Goal: Task Accomplishment & Management: Manage account settings

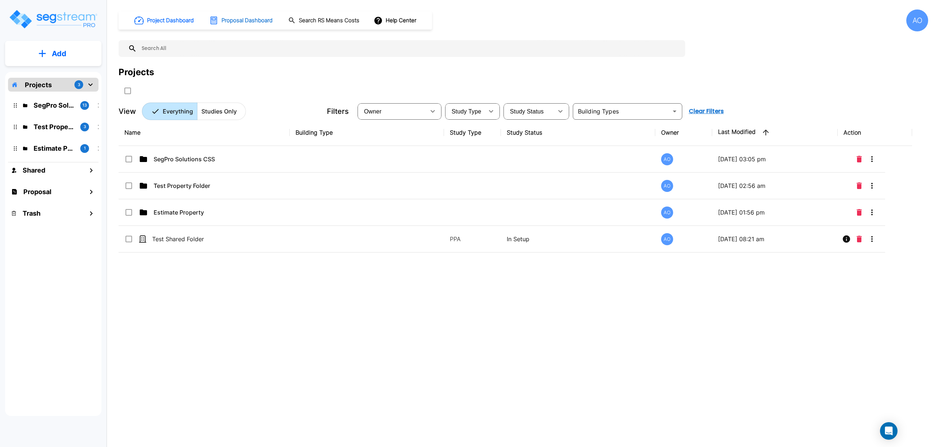
click at [245, 23] on h1 "Proposal Dashboard" at bounding box center [246, 20] width 51 height 8
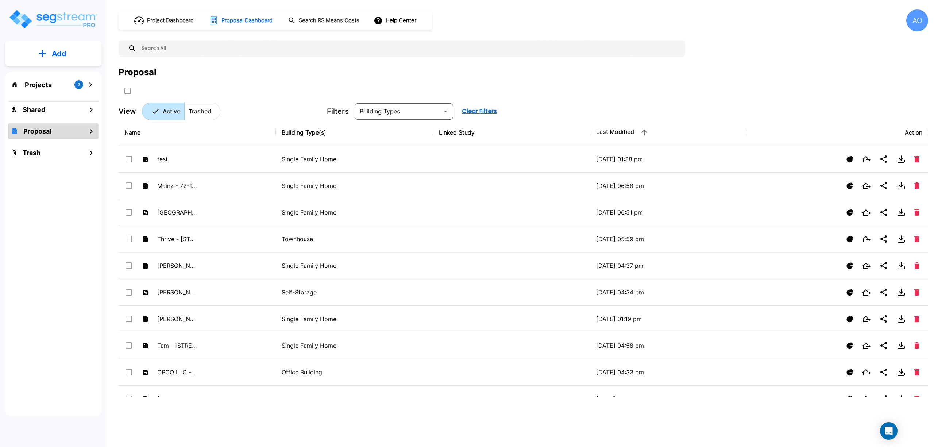
click at [90, 134] on icon "mailbox folders" at bounding box center [91, 131] width 9 height 9
click at [128, 93] on icon "SelectAll" at bounding box center [127, 90] width 9 height 9
click at [127, 88] on input "select all folders" at bounding box center [126, 89] width 7 height 6
checkbox input "true"
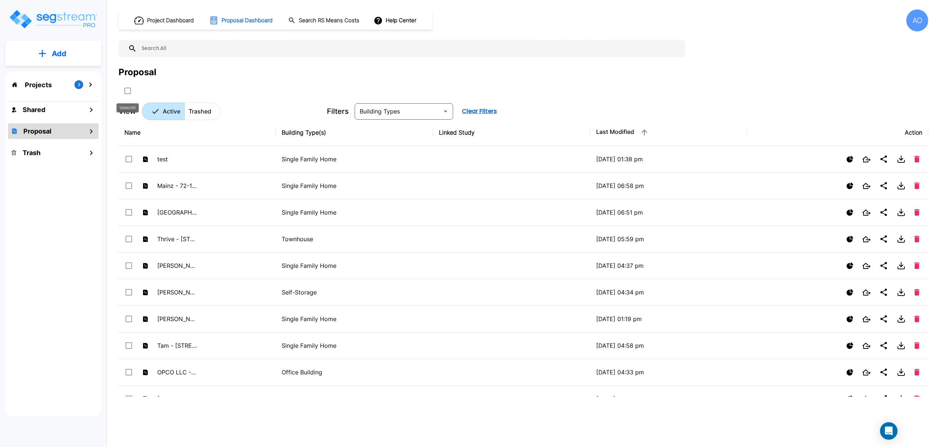
checkbox input "true"
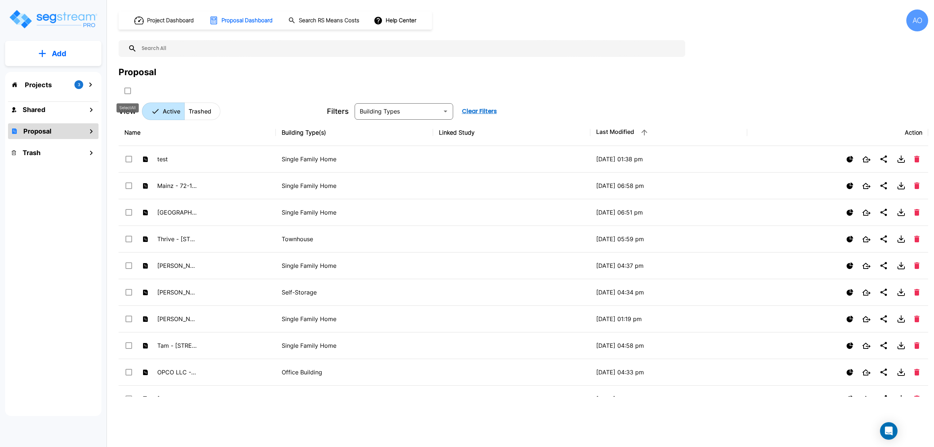
checkbox input "true"
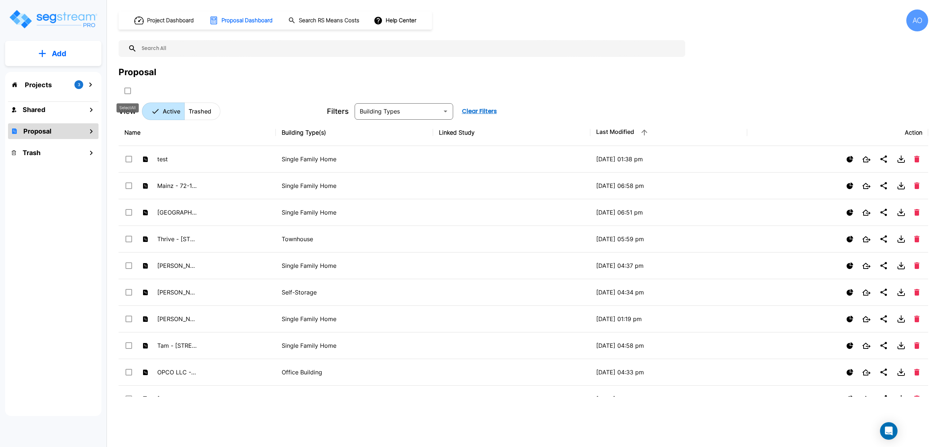
checkbox input "true"
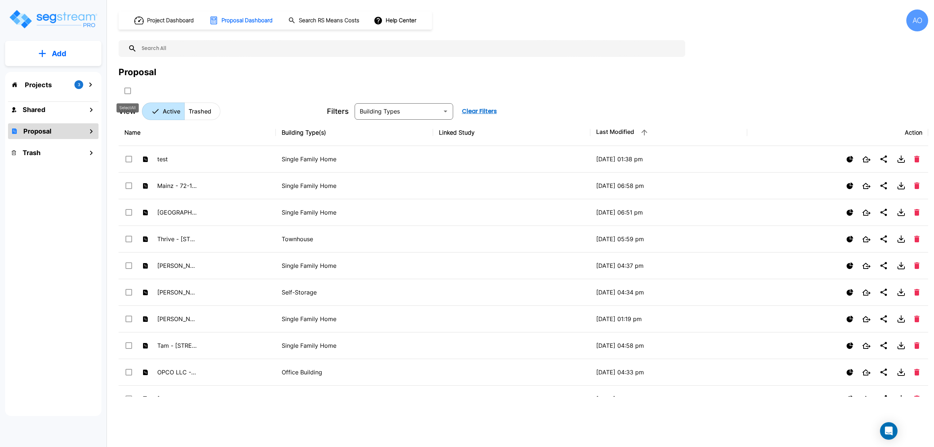
checkbox input "true"
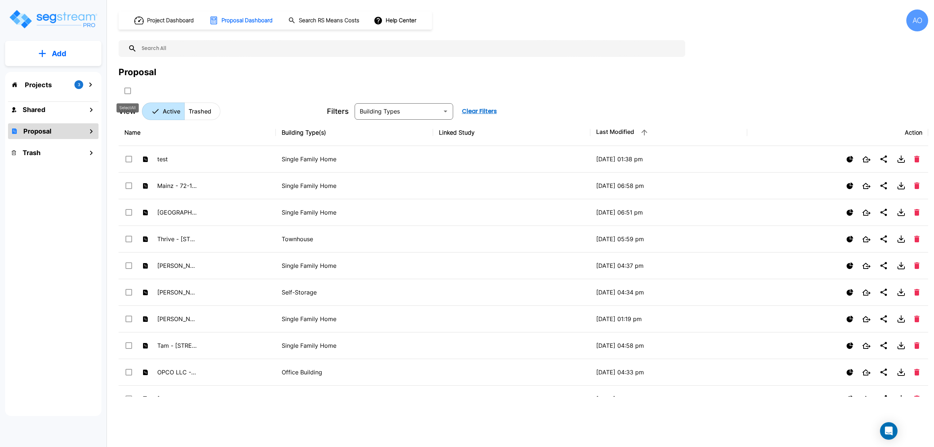
checkbox input "true"
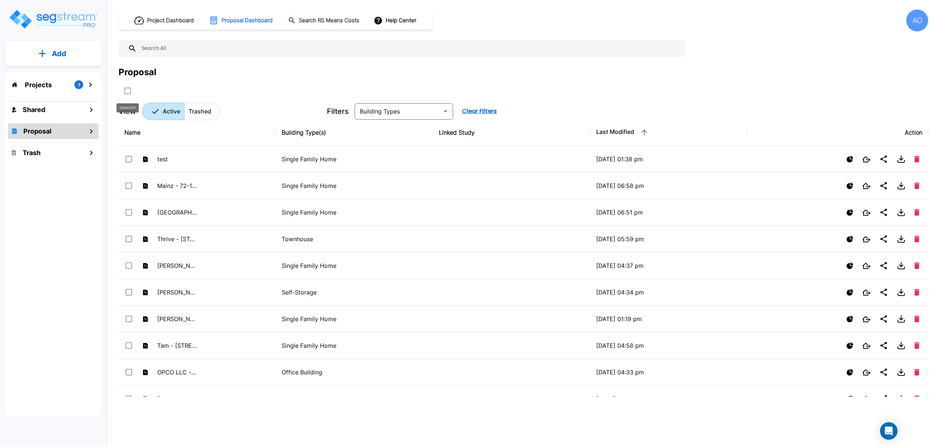
checkbox input "true"
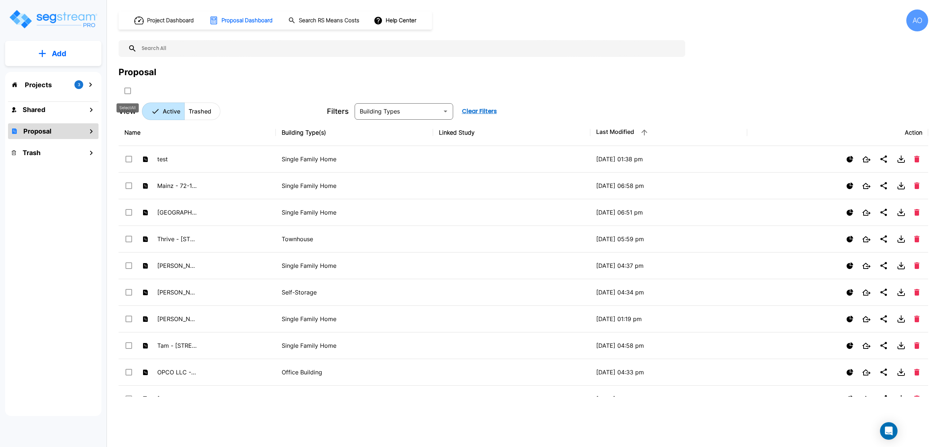
checkbox input "true"
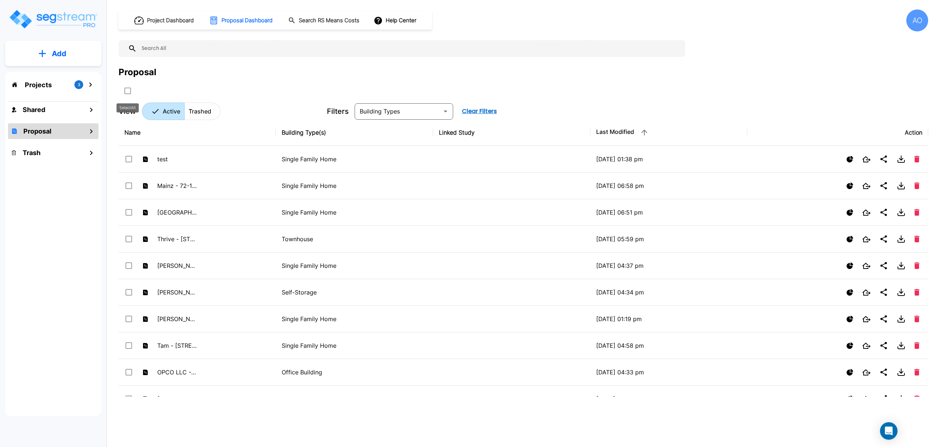
checkbox input "true"
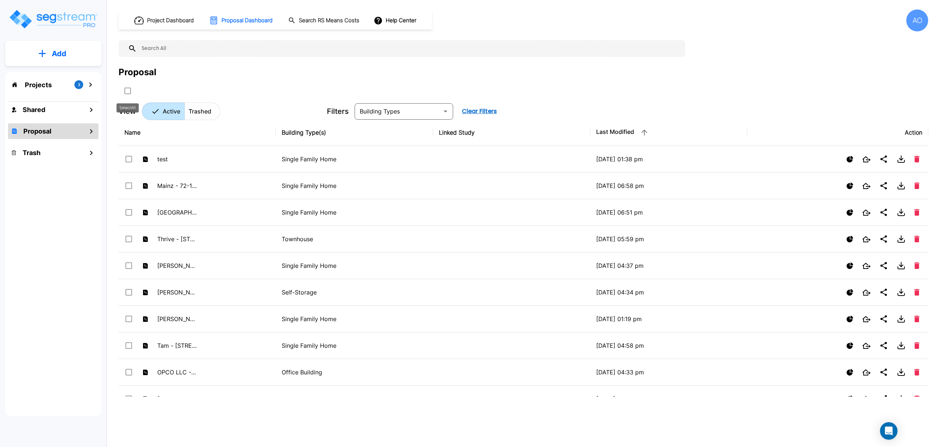
checkbox input "true"
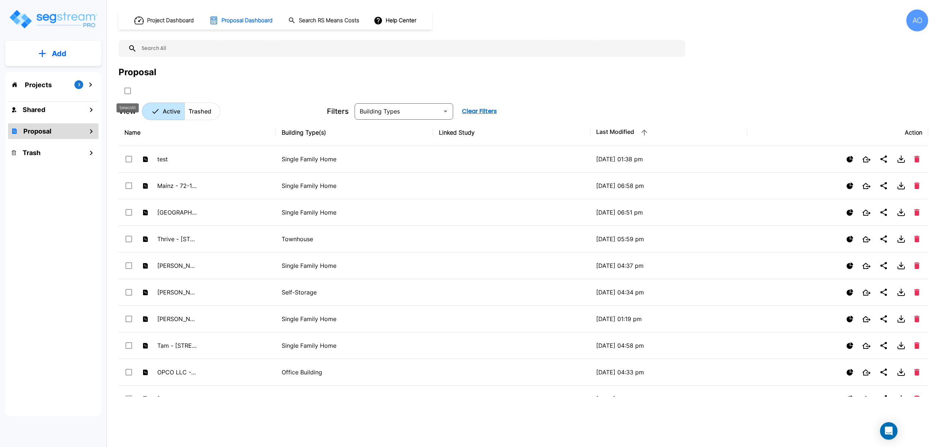
checkbox input "true"
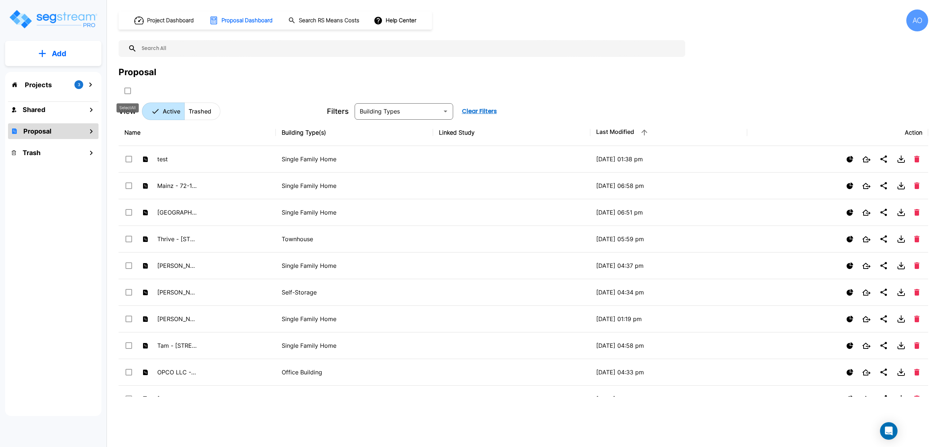
checkbox input "true"
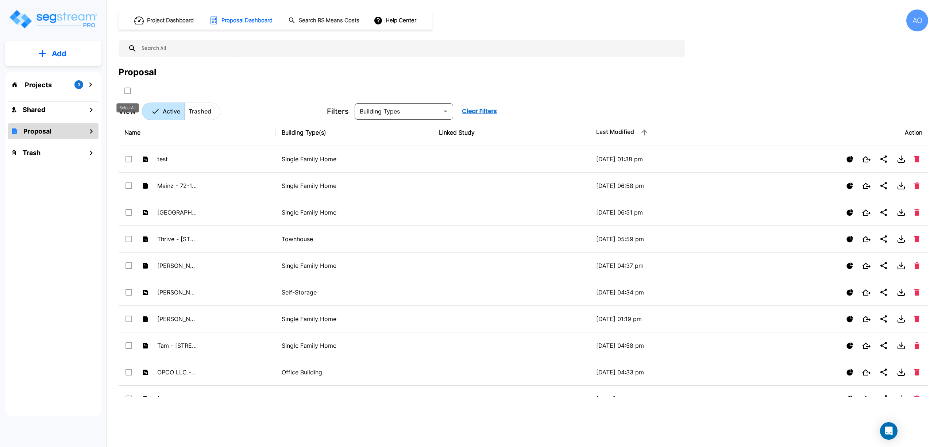
checkbox input "true"
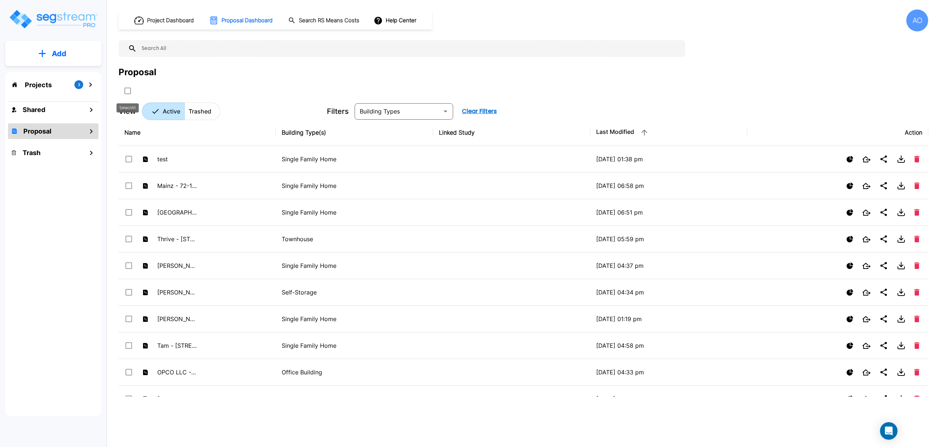
checkbox input "true"
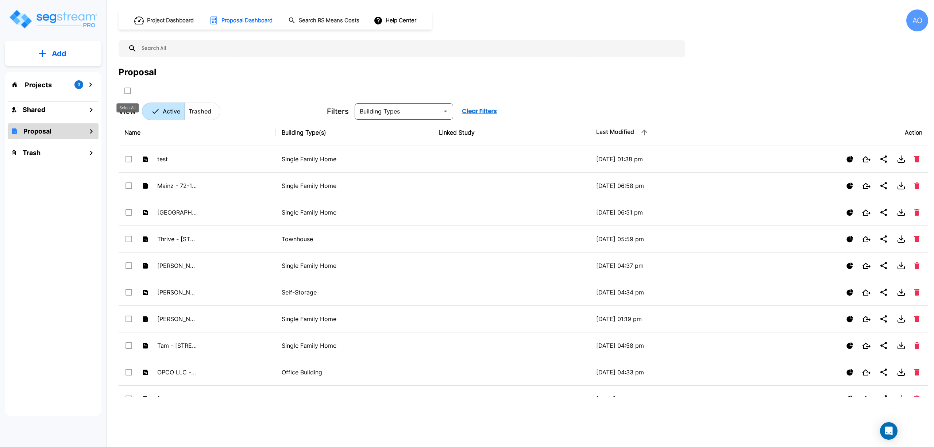
checkbox input "true"
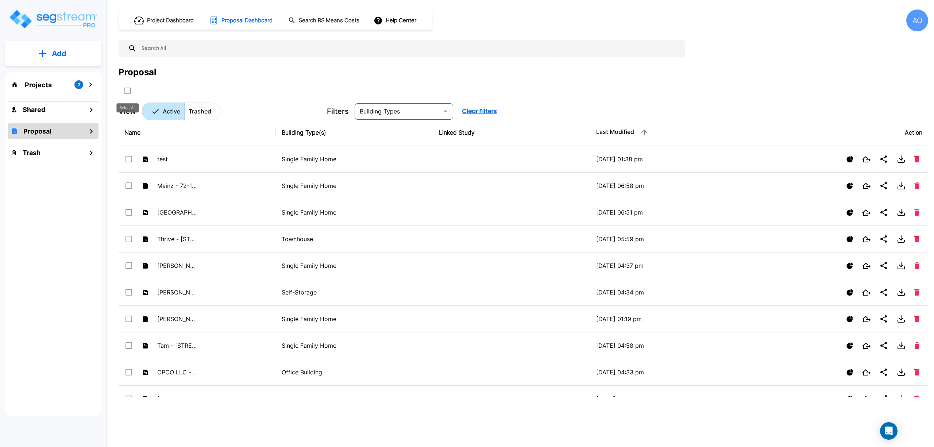
checkbox input "true"
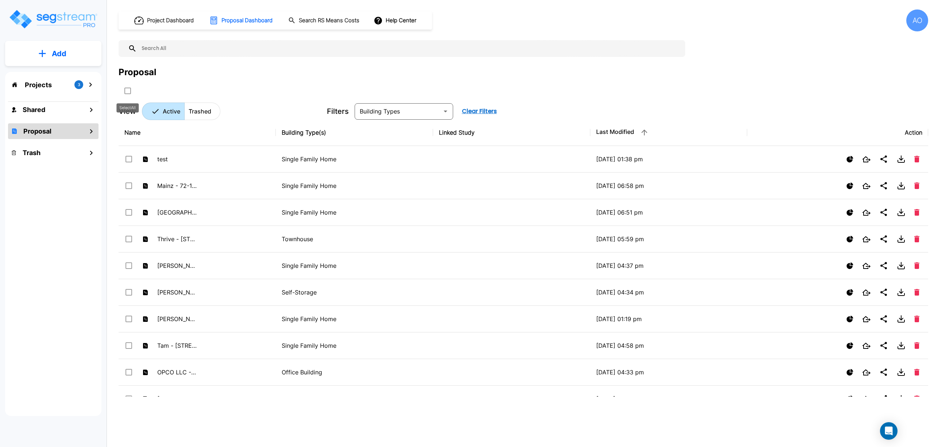
checkbox input "true"
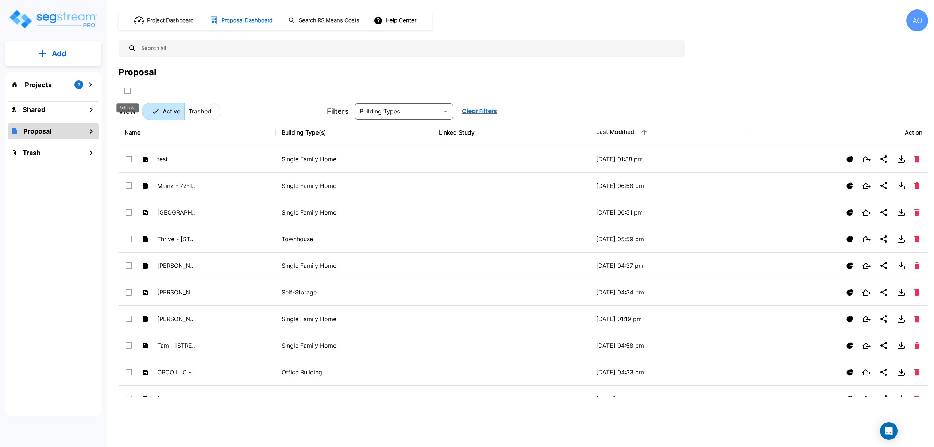
checkbox input "true"
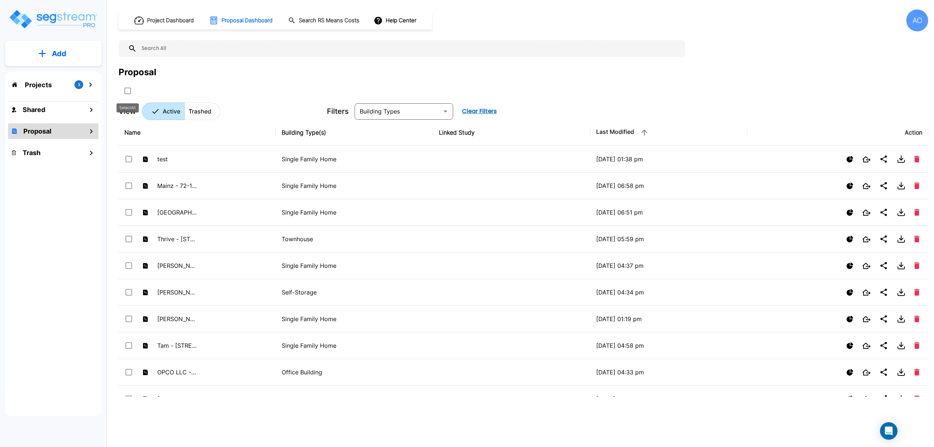
checkbox input "true"
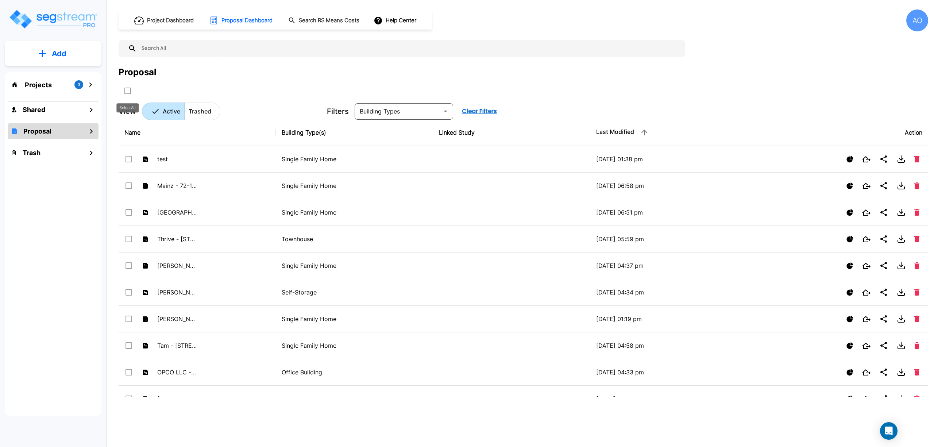
checkbox input "true"
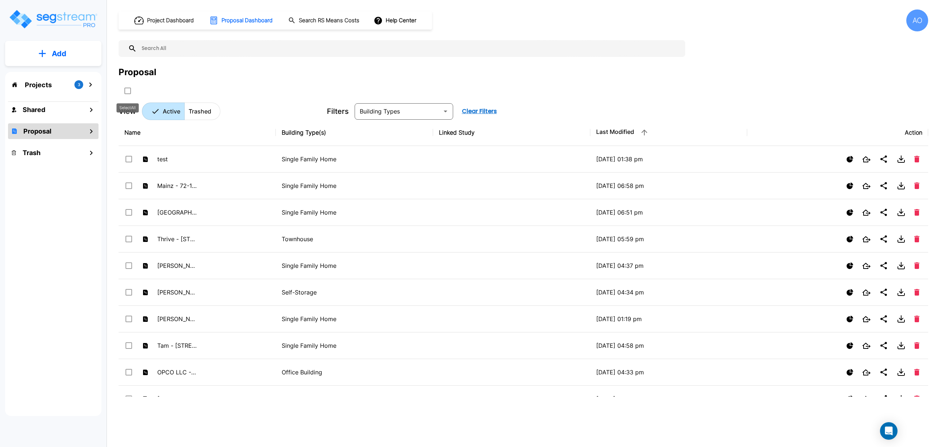
checkbox input "true"
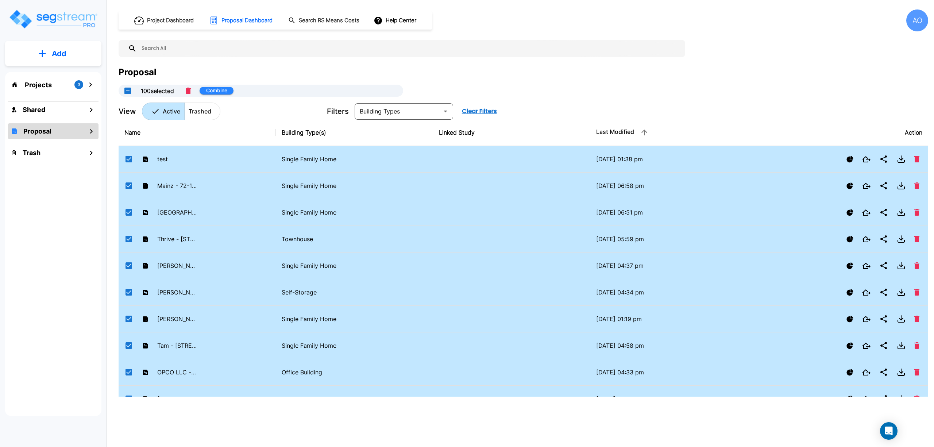
click at [127, 91] on button "UnSelectAll" at bounding box center [127, 91] width 15 height 15
checkbox input "false"
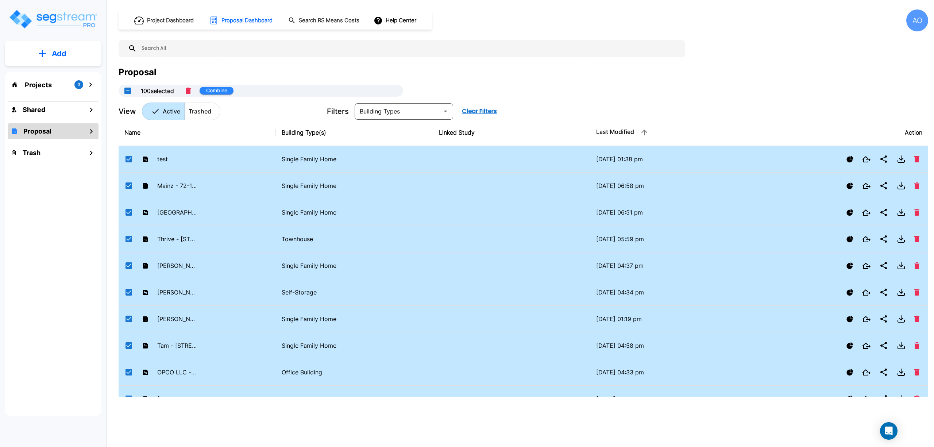
checkbox input "false"
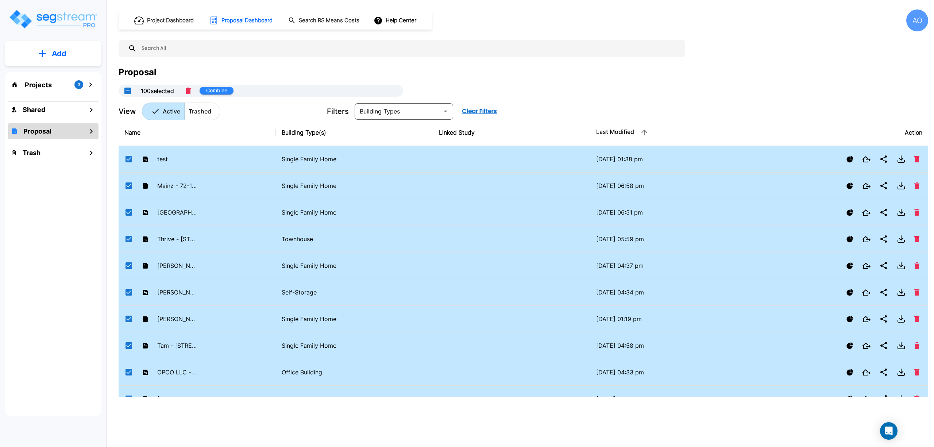
checkbox input "false"
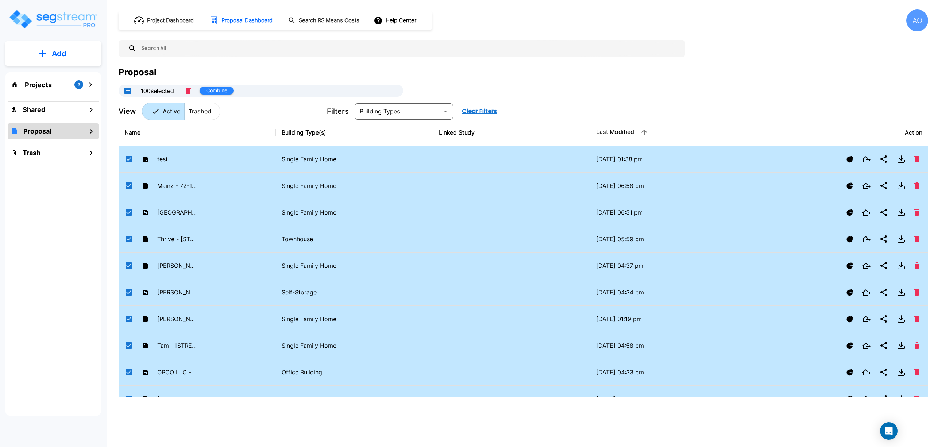
checkbox input "false"
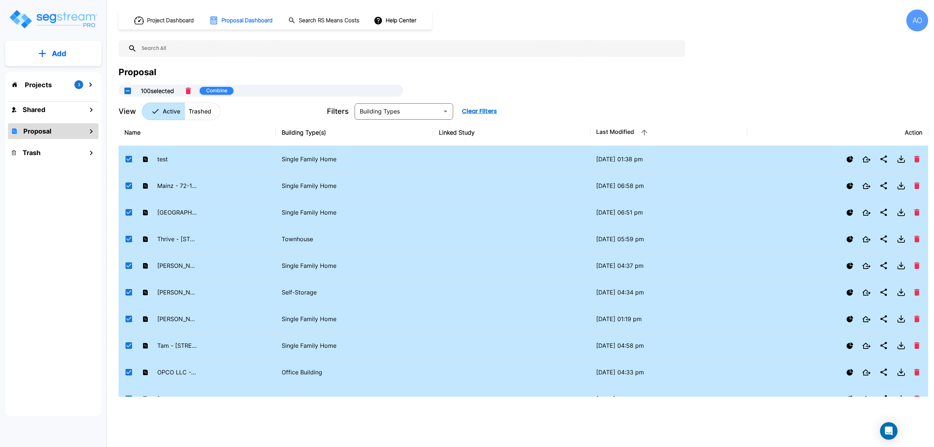
checkbox input "false"
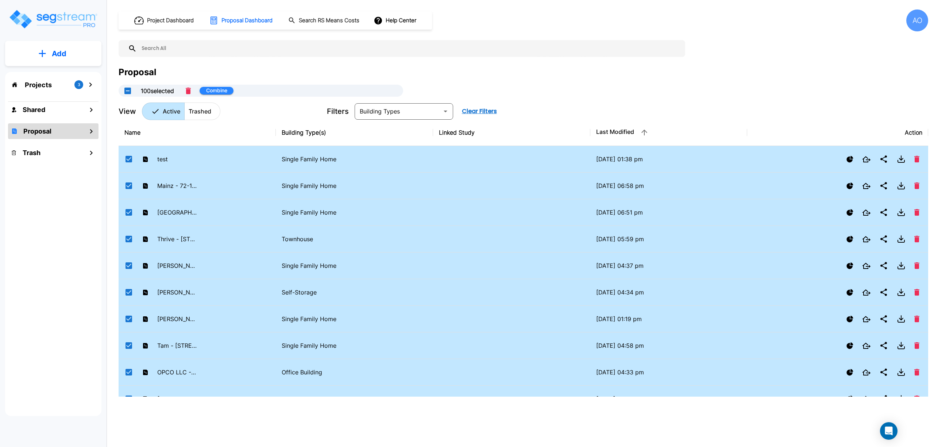
checkbox input "false"
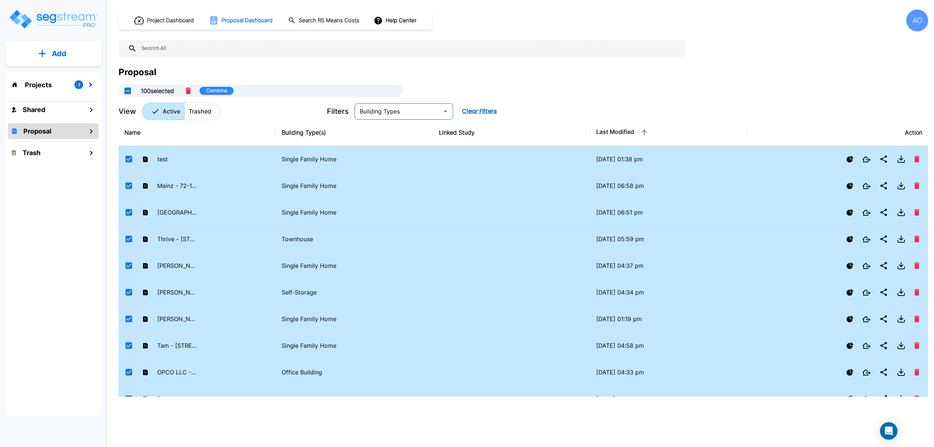
checkbox input "false"
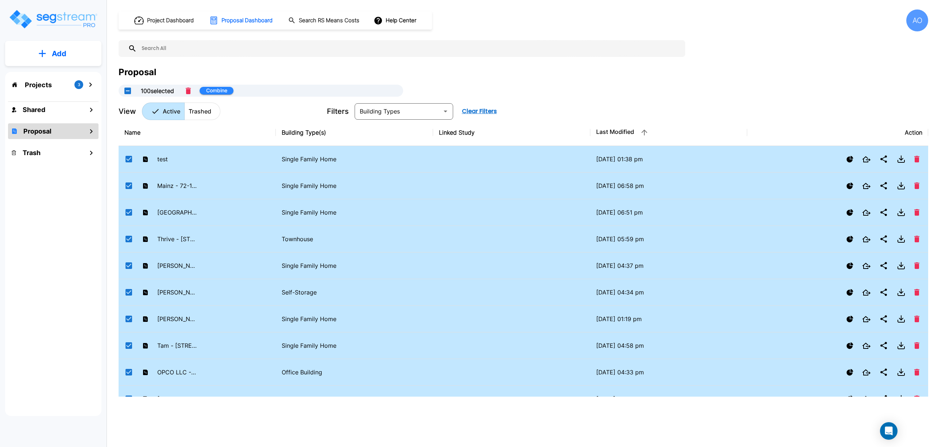
checkbox input "false"
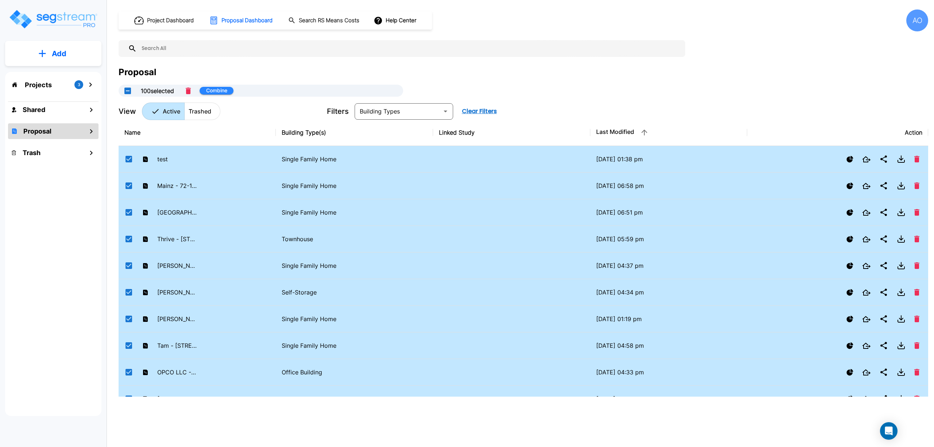
checkbox input "false"
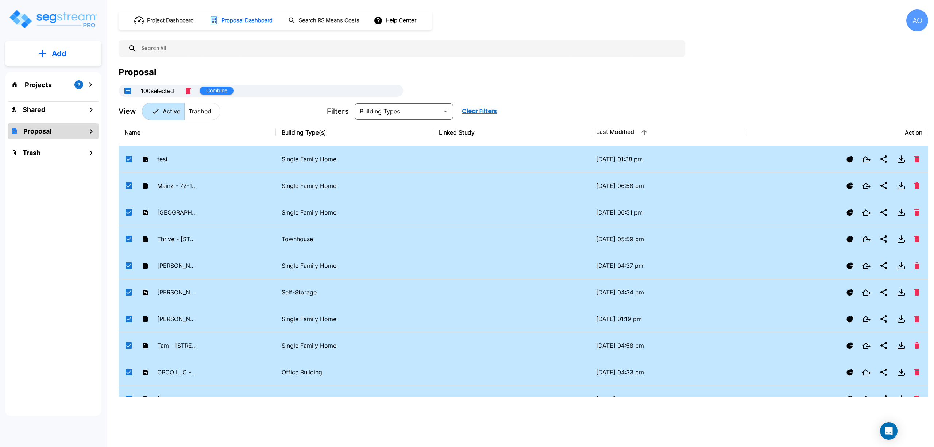
checkbox input "false"
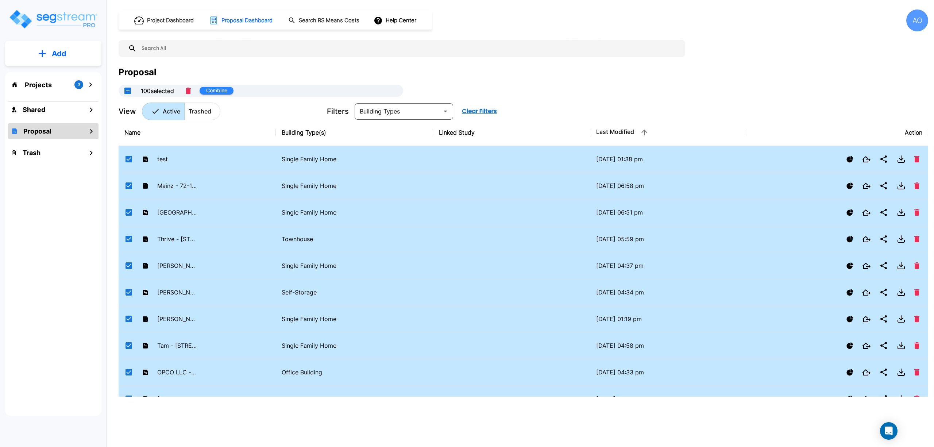
checkbox input "false"
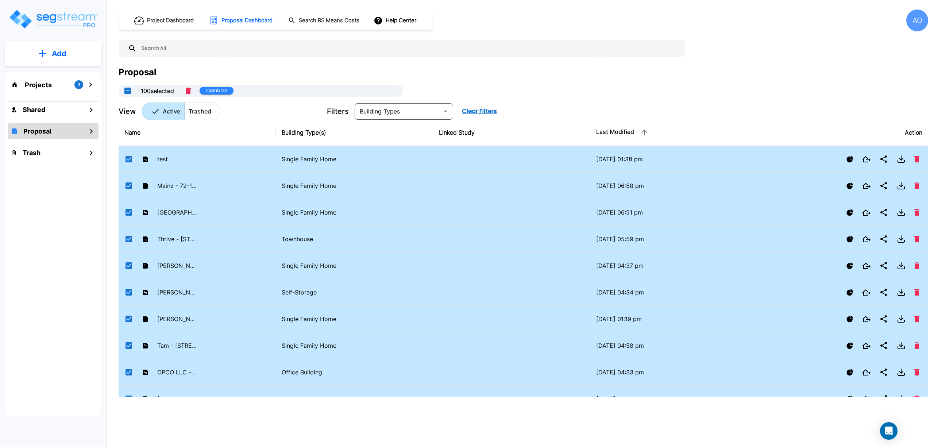
checkbox input "false"
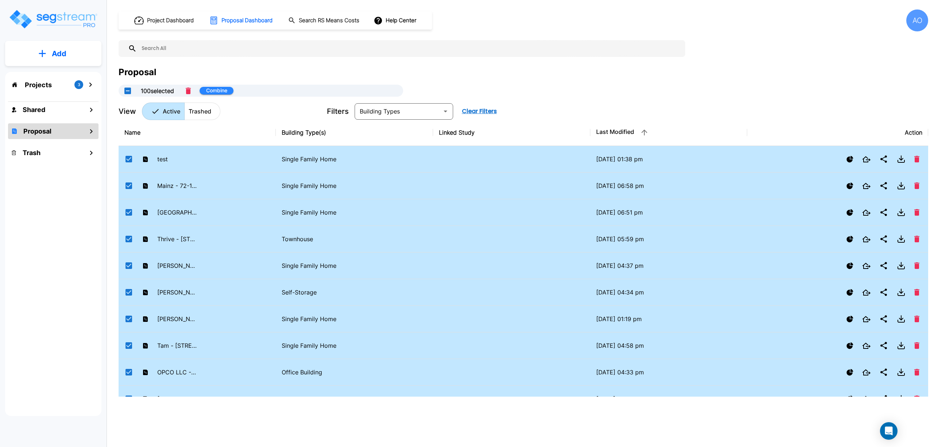
checkbox input "false"
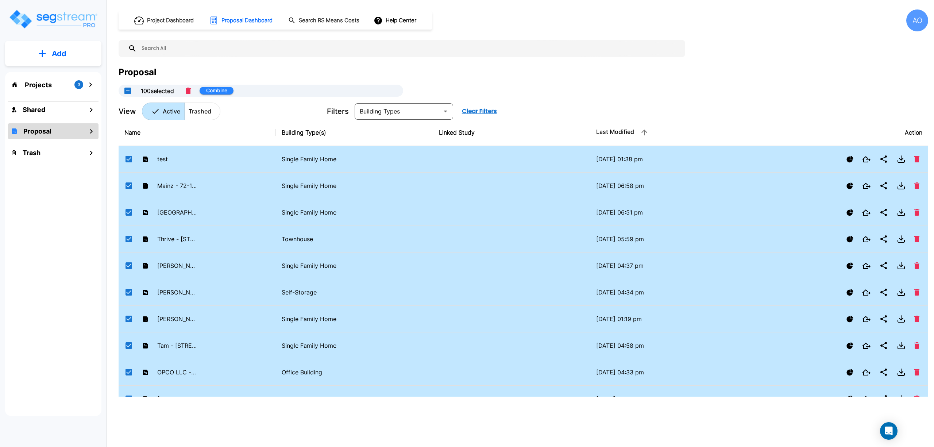
checkbox input "false"
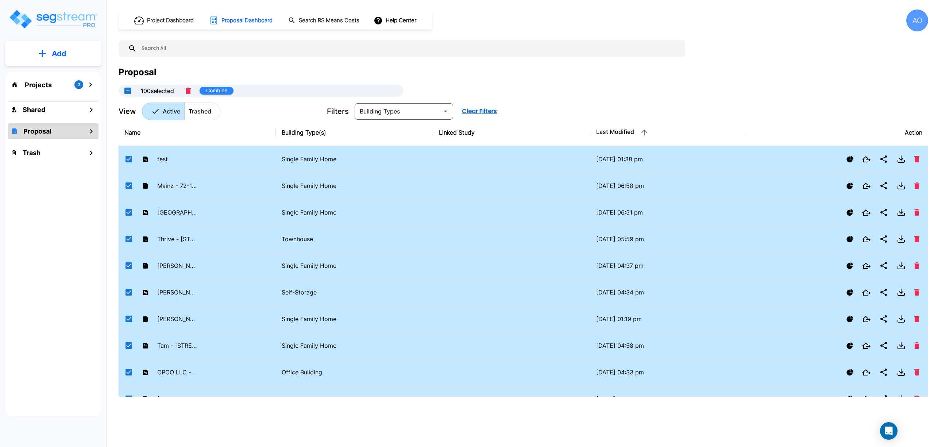
checkbox input "false"
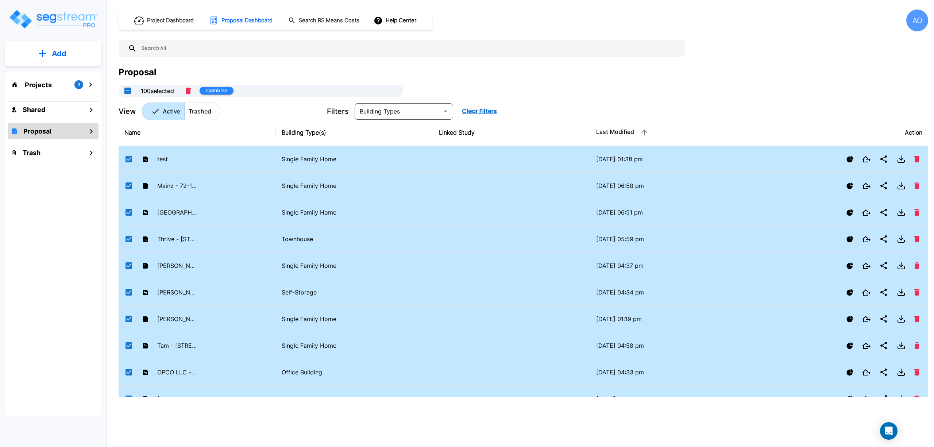
checkbox input "false"
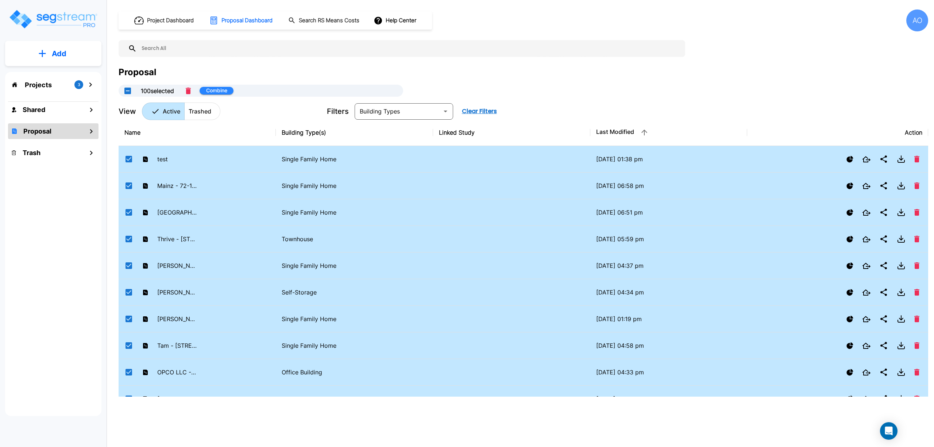
checkbox input "false"
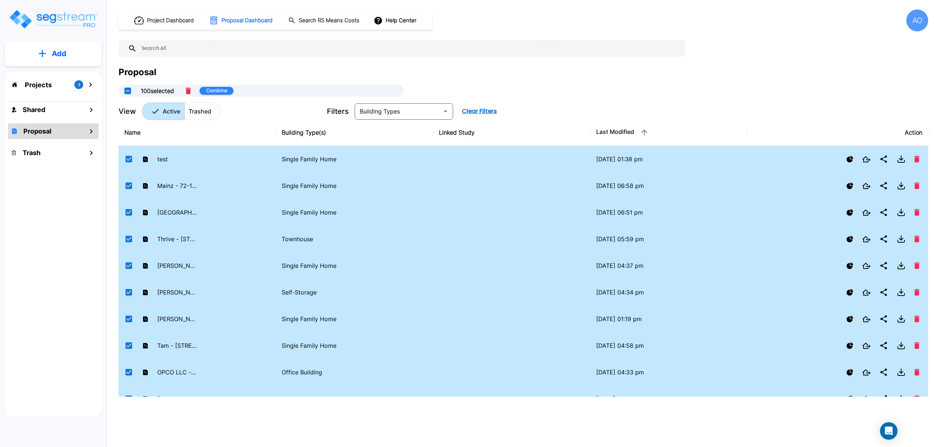
checkbox input "false"
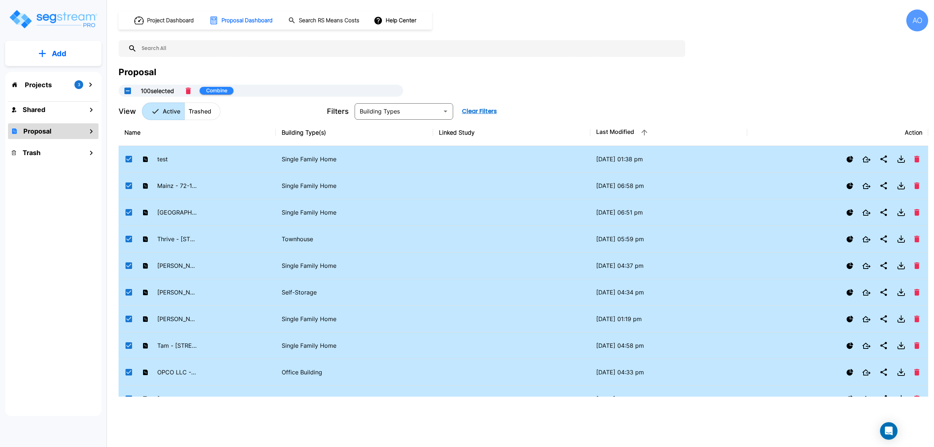
checkbox input "false"
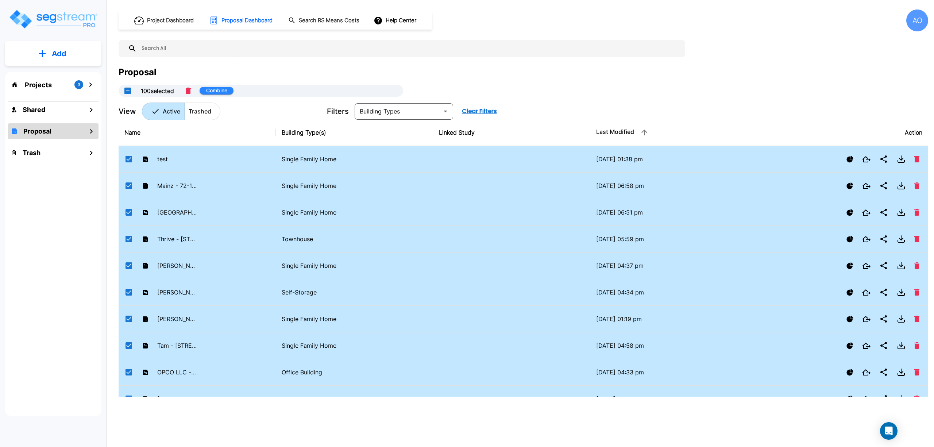
checkbox input "false"
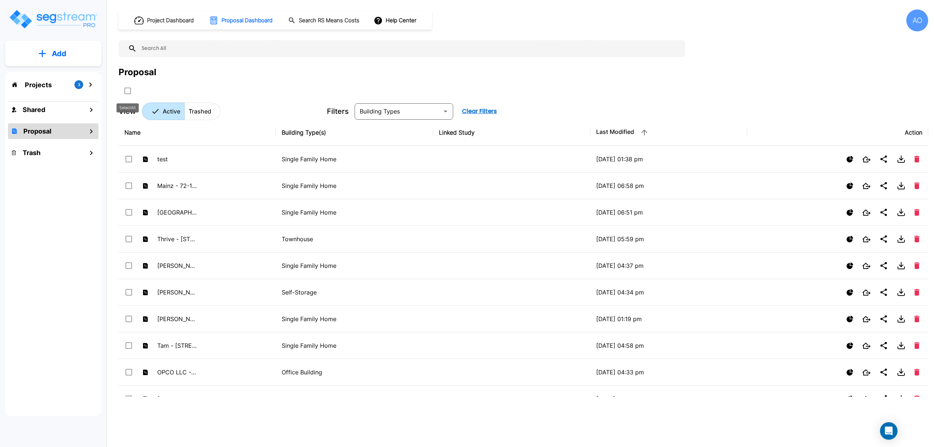
click at [128, 92] on input "select all folders" at bounding box center [126, 89] width 7 height 6
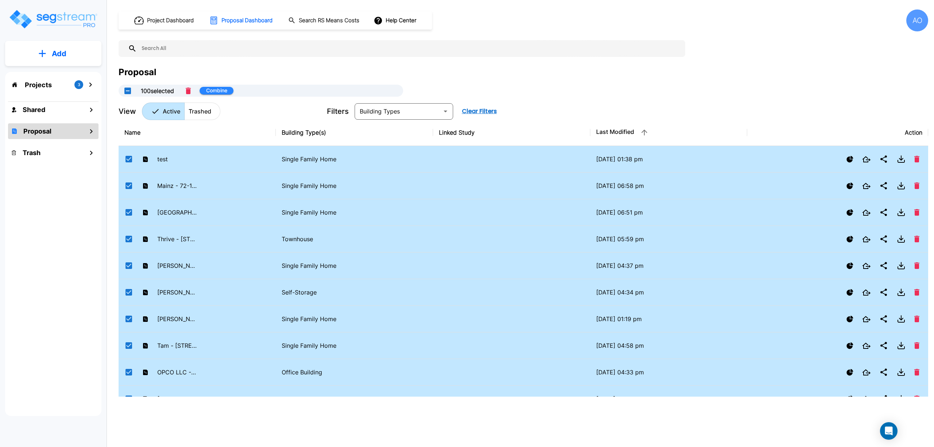
click at [670, 67] on div "Proposal" at bounding box center [523, 72] width 809 height 13
click at [916, 14] on div "AO" at bounding box center [917, 20] width 22 height 22
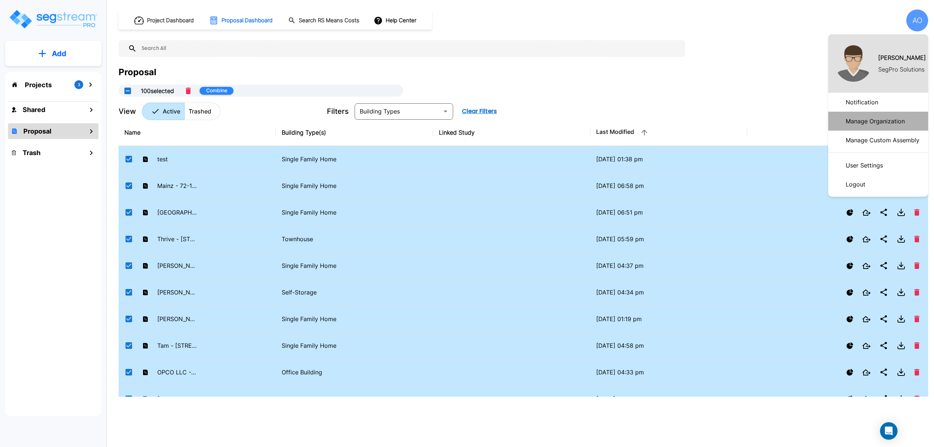
click at [883, 124] on p "Manage Organization" at bounding box center [875, 121] width 65 height 15
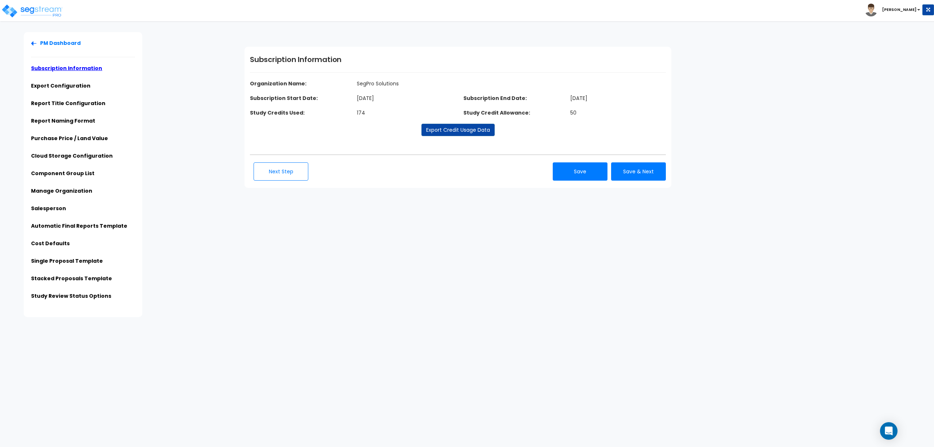
click at [365, 257] on div "PM Dashboard Subscription Information Export Configuration Report Title Configu…" at bounding box center [467, 174] width 934 height 285
click at [68, 86] on link "Export Configuration" at bounding box center [60, 85] width 59 height 7
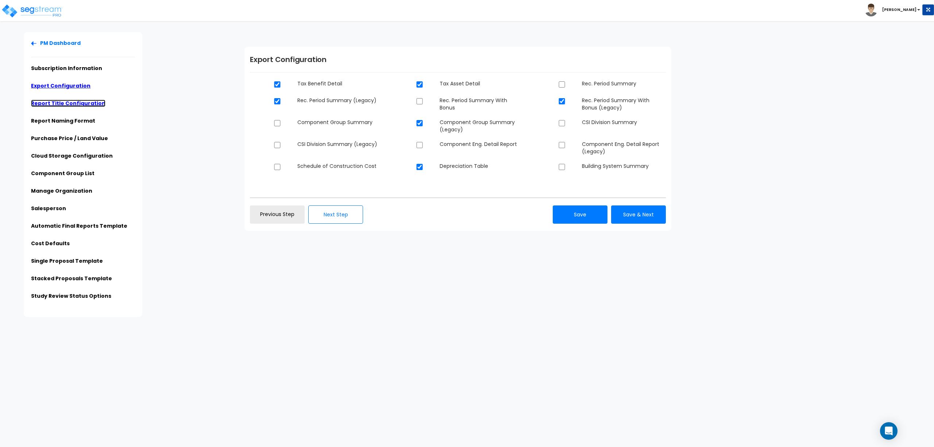
click at [69, 101] on link "Report Title Configuration" at bounding box center [68, 103] width 74 height 7
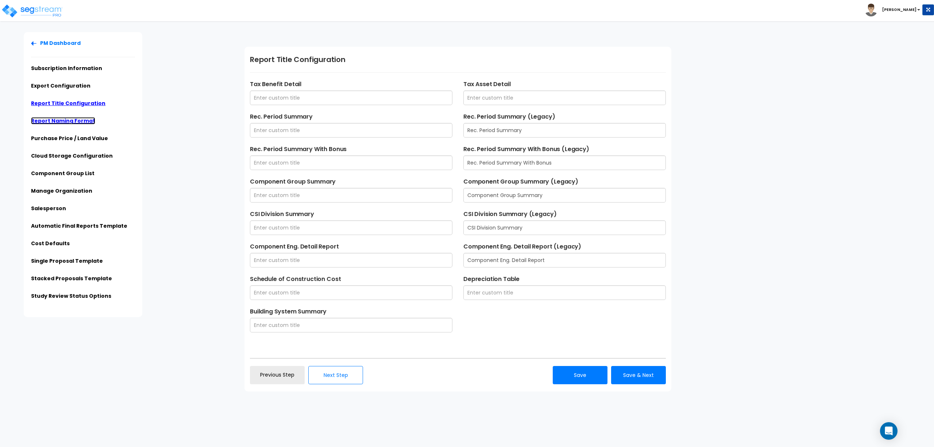
click at [71, 119] on link "Report Naming Format" at bounding box center [63, 120] width 64 height 7
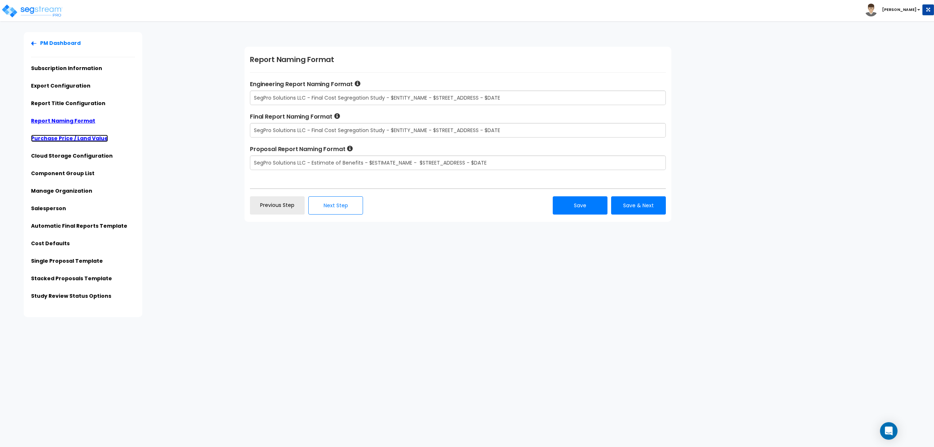
click at [75, 136] on link "Purchase Price / Land Value" at bounding box center [69, 138] width 77 height 7
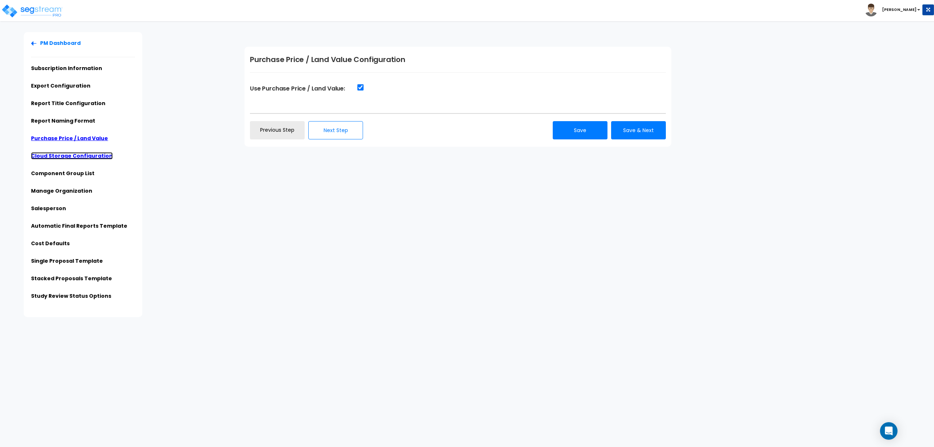
click at [75, 154] on link "Cloud Storage Configuration" at bounding box center [72, 155] width 82 height 7
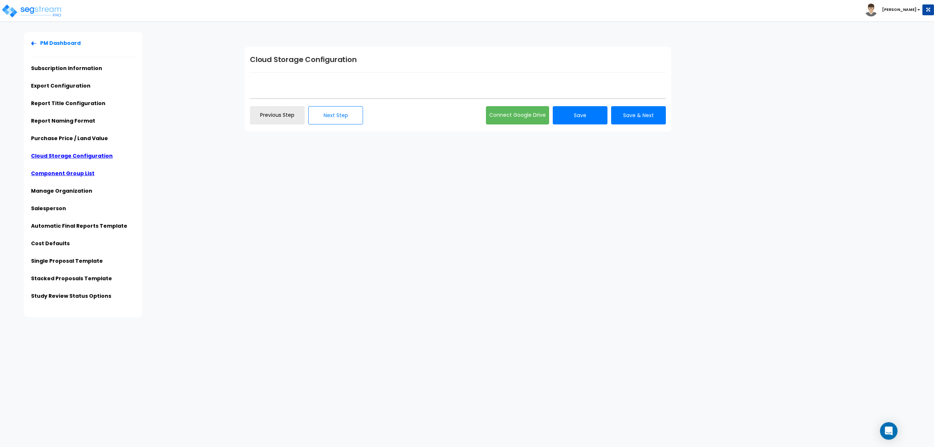
click at [66, 170] on ul "PM Dashboard Subscription Information Export Configuration Report Title Configu…" at bounding box center [83, 171] width 104 height 265
click at [67, 170] on link "Component Group List" at bounding box center [62, 173] width 63 height 7
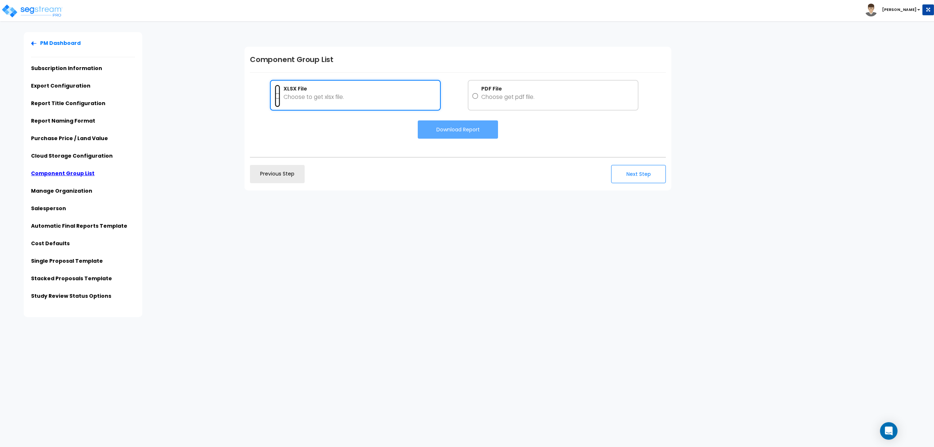
click at [277, 95] on input "XLSX File Choose to get xlsx file." at bounding box center [278, 96] width 6 height 23
click at [450, 130] on button "Download Report" at bounding box center [458, 129] width 80 height 18
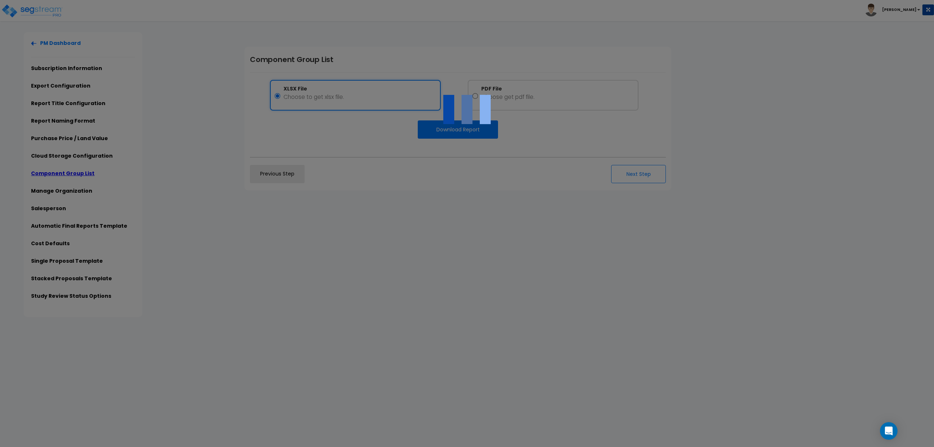
radio input "false"
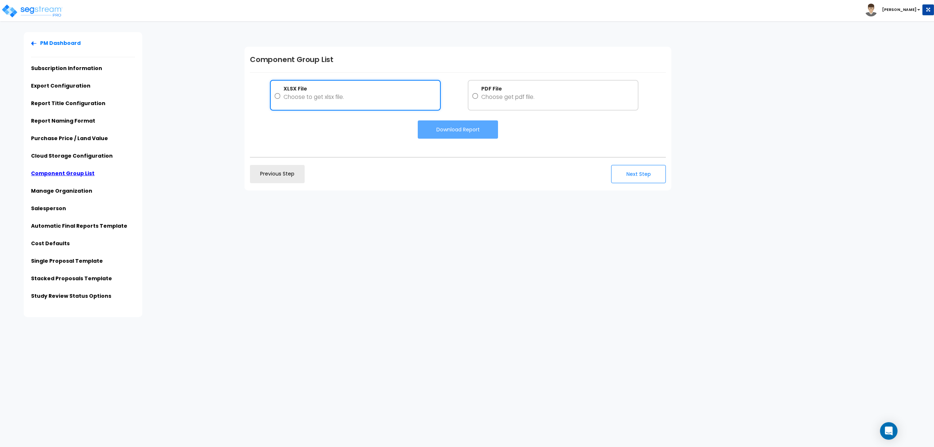
click at [291, 251] on div "PM Dashboard Subscription Information Export Configuration Report Title Configu…" at bounding box center [467, 174] width 934 height 285
click at [67, 190] on link "Manage Organization" at bounding box center [61, 190] width 61 height 7
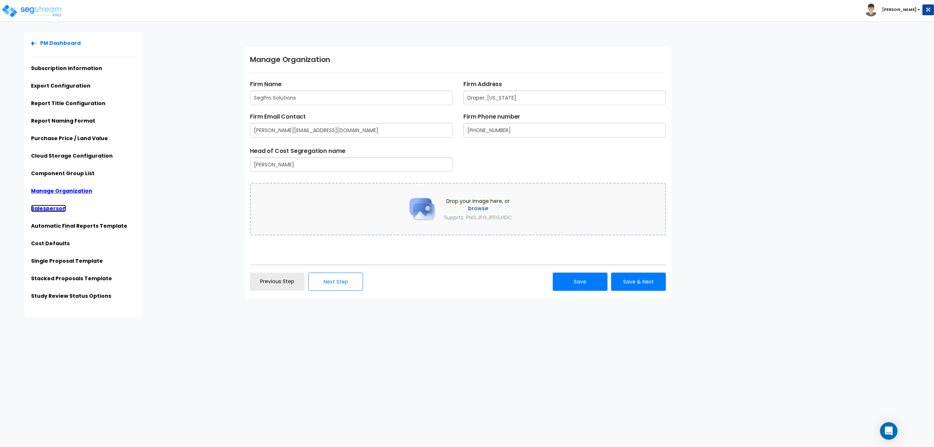
click at [57, 206] on link "Salesperson" at bounding box center [48, 208] width 35 height 7
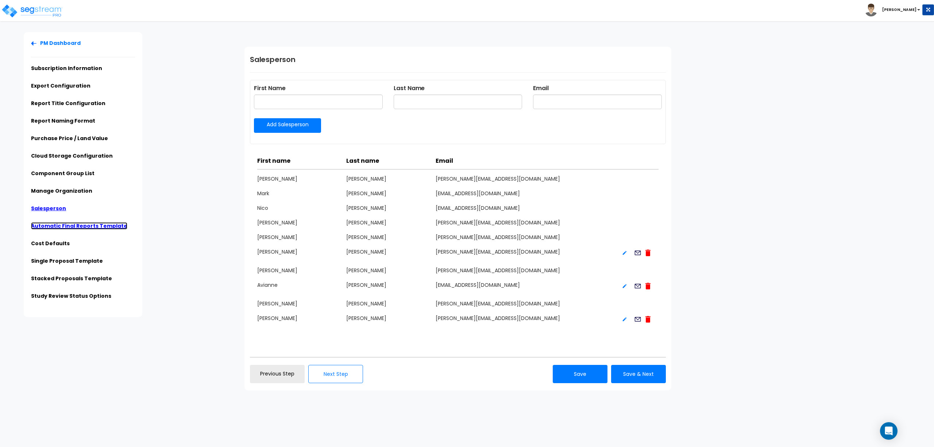
click at [63, 225] on link "Automatic Final Reports Template" at bounding box center [79, 225] width 96 height 7
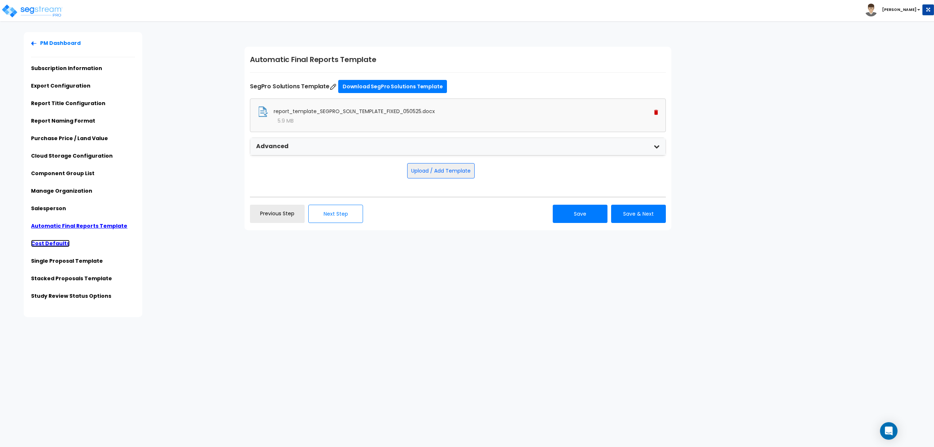
click at [53, 243] on link "Cost Defaults" at bounding box center [50, 243] width 39 height 7
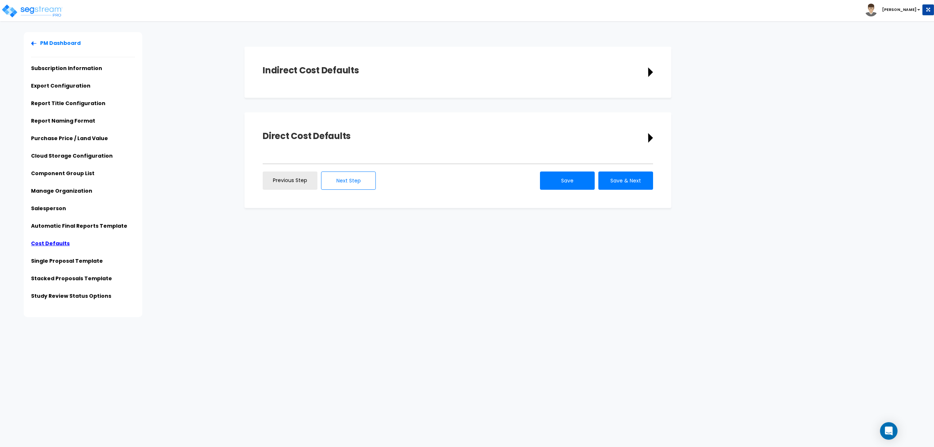
click at [649, 138] on icon at bounding box center [650, 137] width 5 height 9
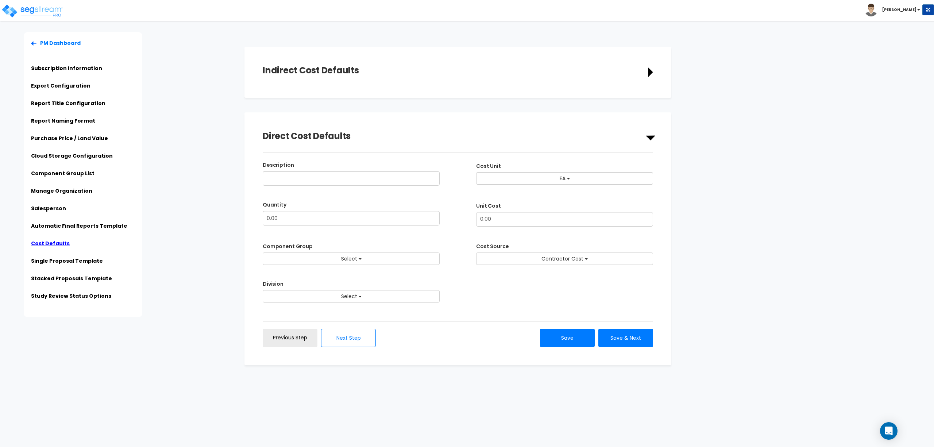
click at [635, 69] on div "Indirect Cost Defaults" at bounding box center [458, 72] width 390 height 15
click at [649, 72] on icon at bounding box center [650, 71] width 5 height 9
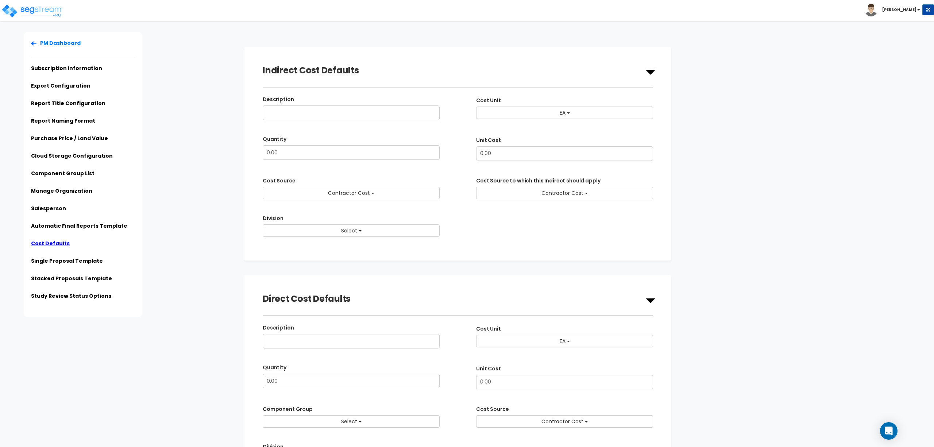
click at [649, 72] on icon at bounding box center [650, 72] width 9 height 5
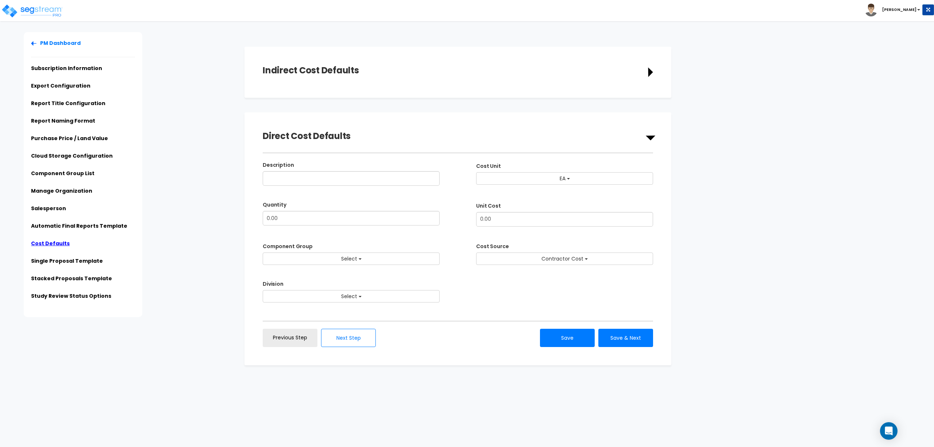
click at [654, 139] on icon at bounding box center [650, 137] width 10 height 5
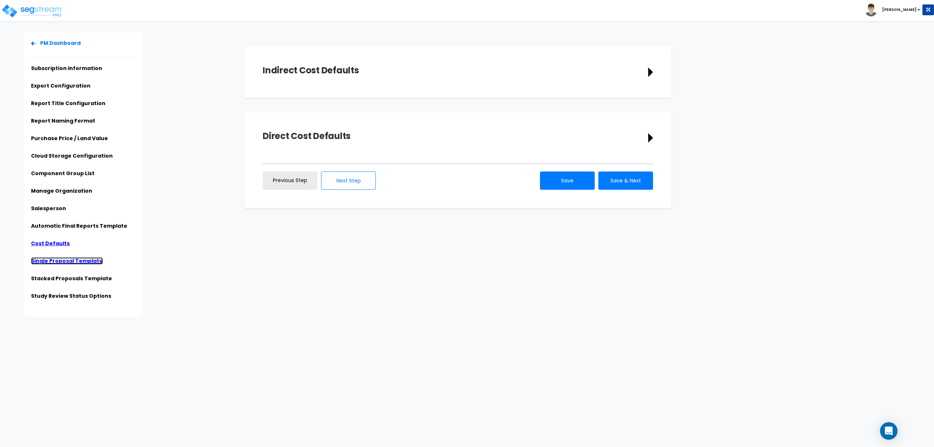
click at [63, 259] on link "Single Proposal Template" at bounding box center [67, 260] width 72 height 7
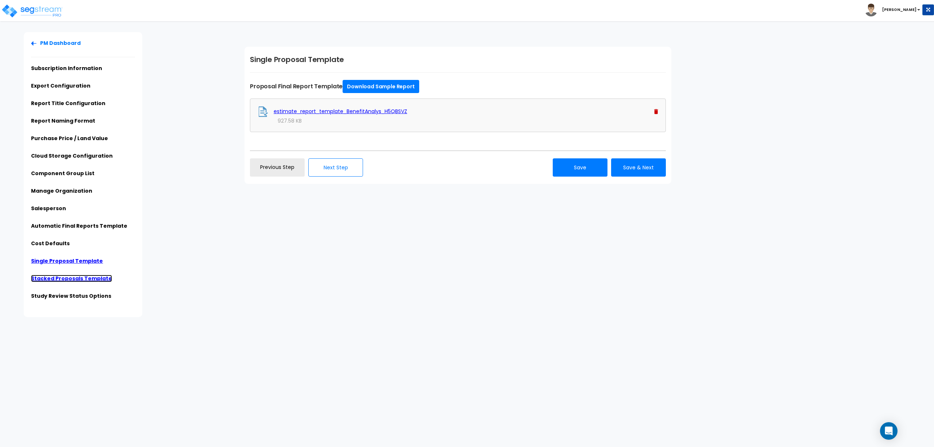
click at [68, 278] on link "Stacked Proposals Template" at bounding box center [71, 278] width 81 height 7
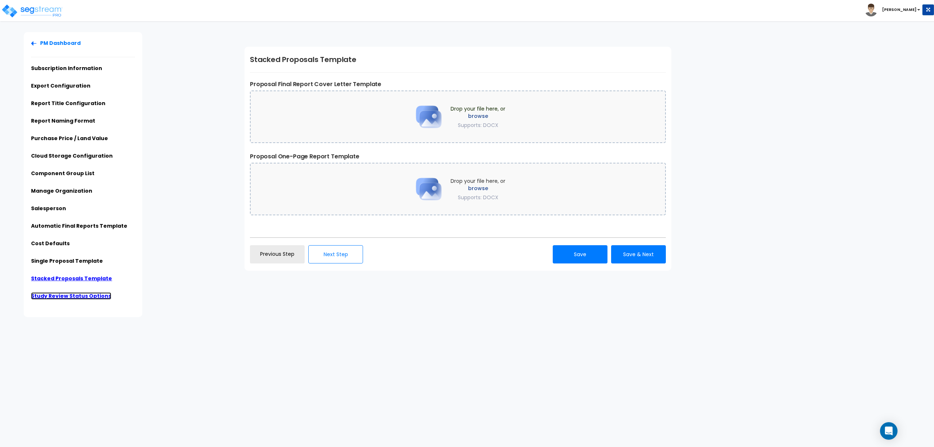
click at [72, 297] on link "Study Review Status Options" at bounding box center [71, 295] width 80 height 7
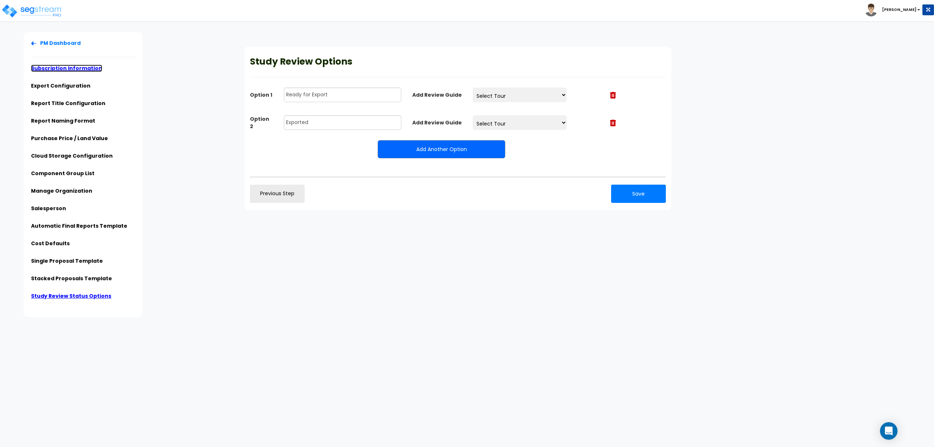
click at [63, 68] on link "Subscription Information" at bounding box center [66, 68] width 71 height 7
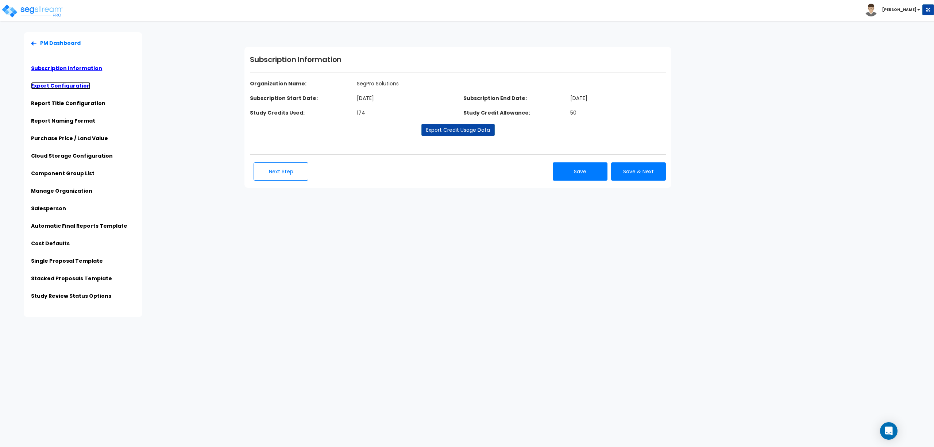
click at [62, 85] on link "Export Configuration" at bounding box center [60, 85] width 59 height 7
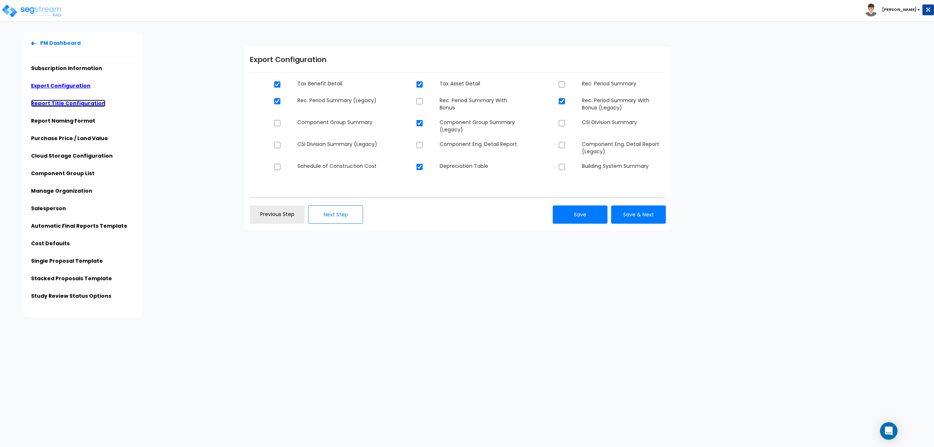
click at [60, 100] on link "Report Title Configuration" at bounding box center [68, 103] width 74 height 7
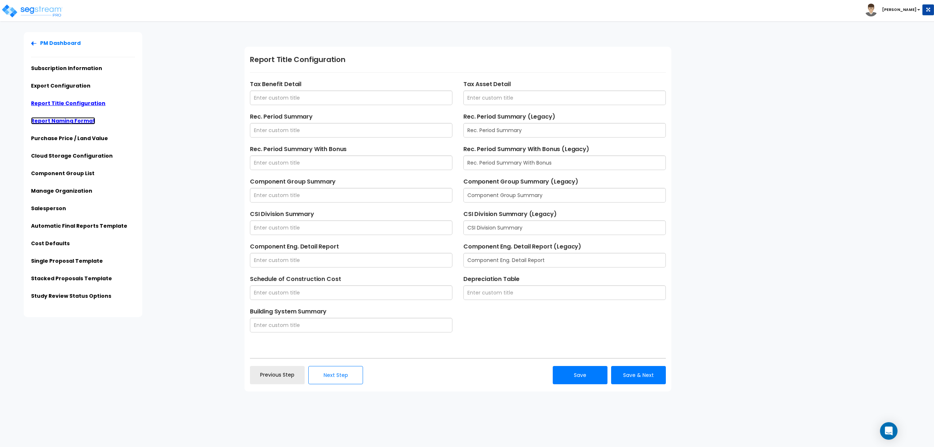
click at [67, 120] on link "Report Naming Format" at bounding box center [63, 120] width 64 height 7
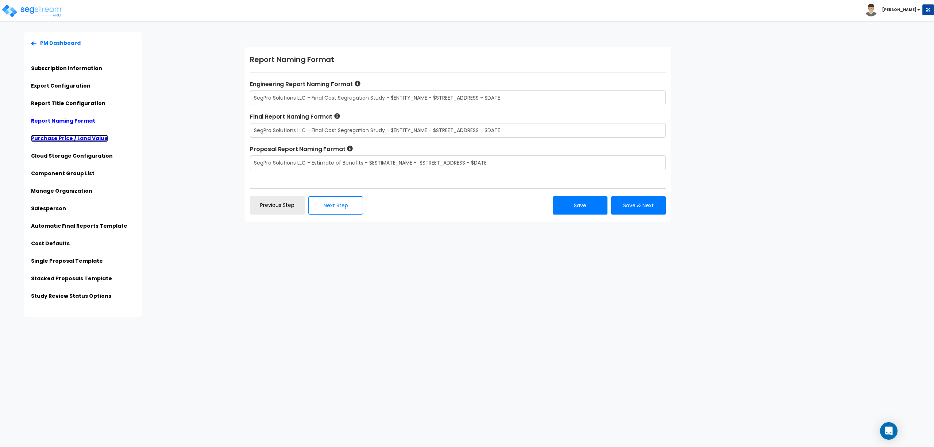
click at [73, 139] on link "Purchase Price / Land Value" at bounding box center [69, 138] width 77 height 7
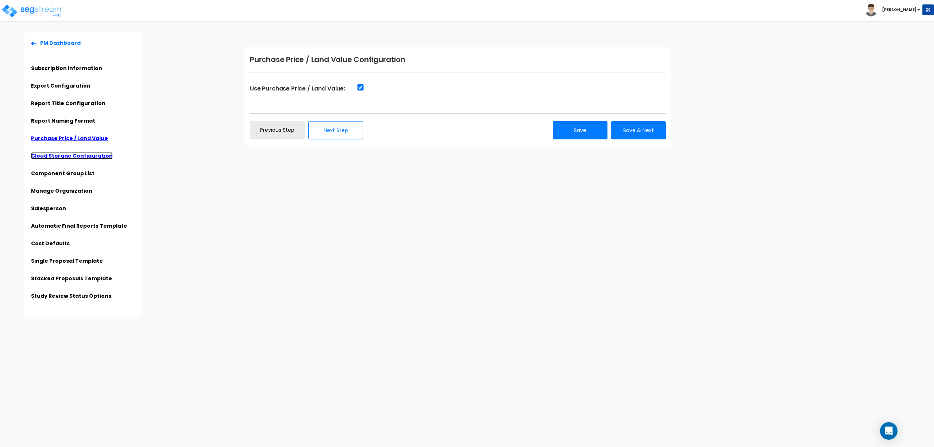
click at [71, 157] on link "Cloud Storage Configuration" at bounding box center [72, 155] width 82 height 7
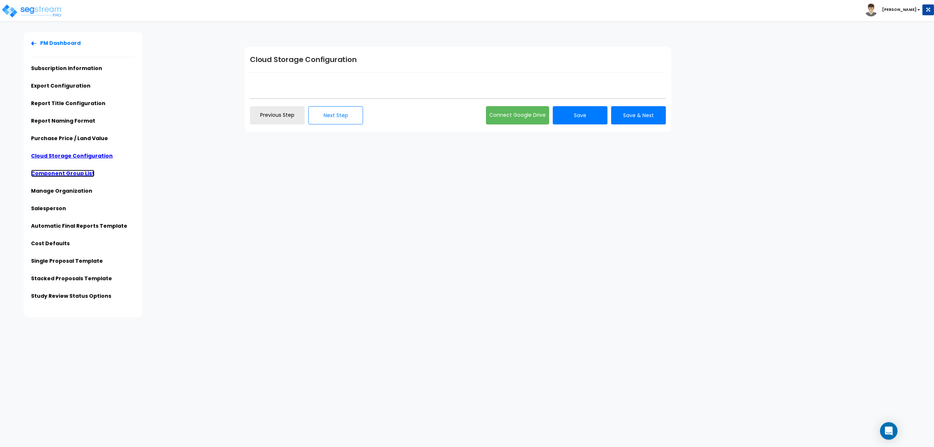
click at [72, 173] on link "Component Group List" at bounding box center [62, 173] width 63 height 7
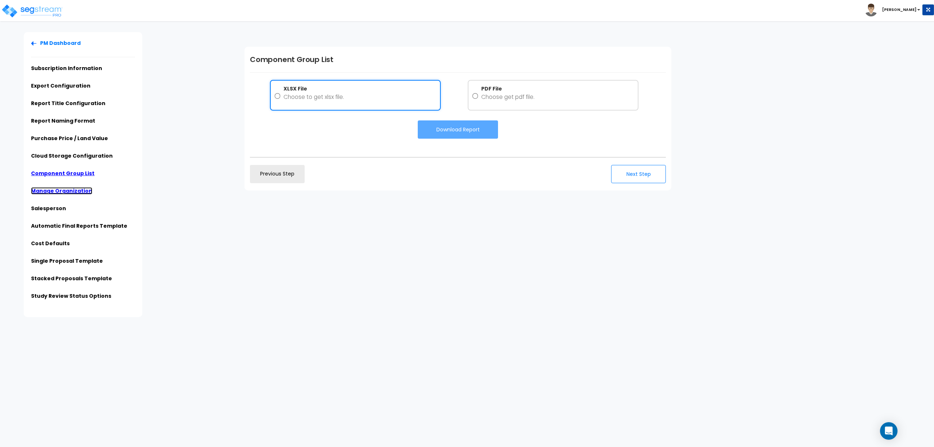
click at [69, 189] on link "Manage Organization" at bounding box center [61, 190] width 61 height 7
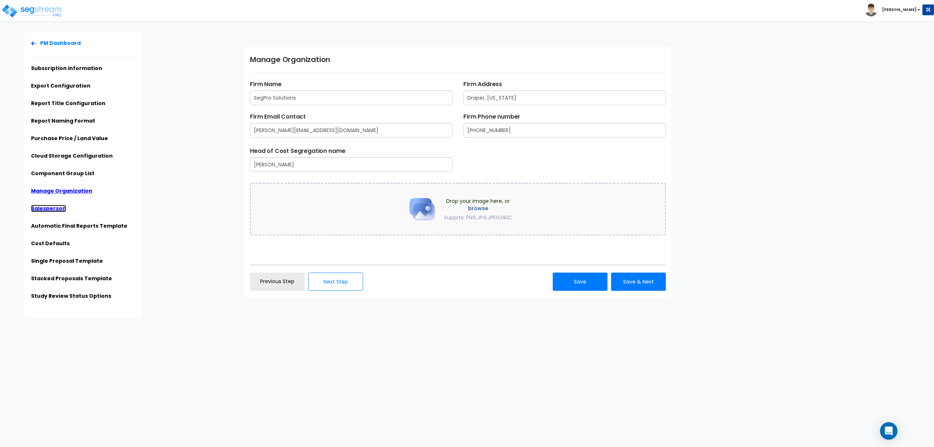
click at [47, 208] on link "Salesperson" at bounding box center [48, 208] width 35 height 7
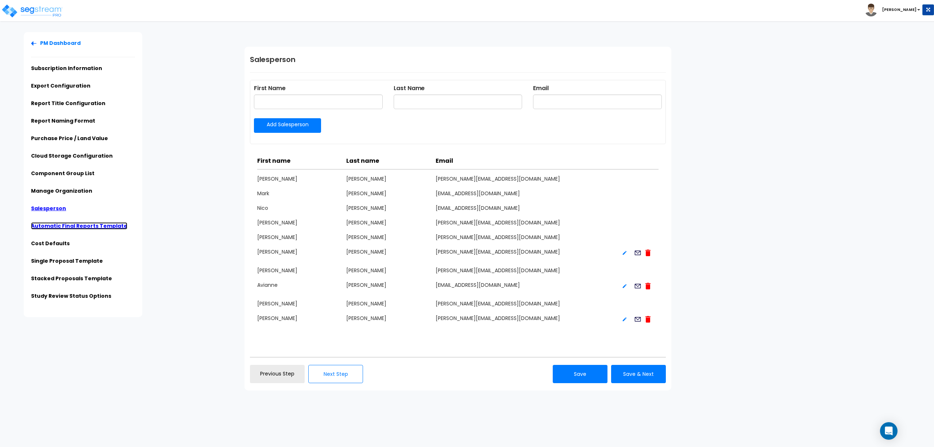
click at [76, 227] on link "Automatic Final Reports Template" at bounding box center [79, 225] width 96 height 7
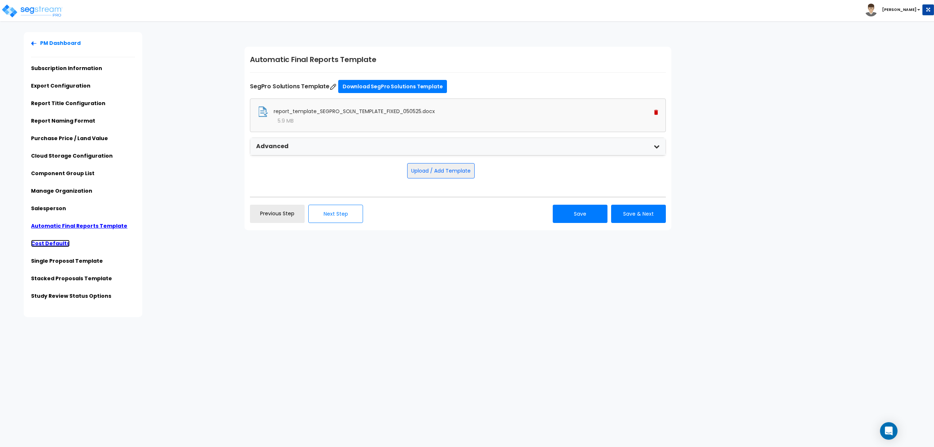
click at [47, 241] on link "Cost Defaults" at bounding box center [50, 243] width 39 height 7
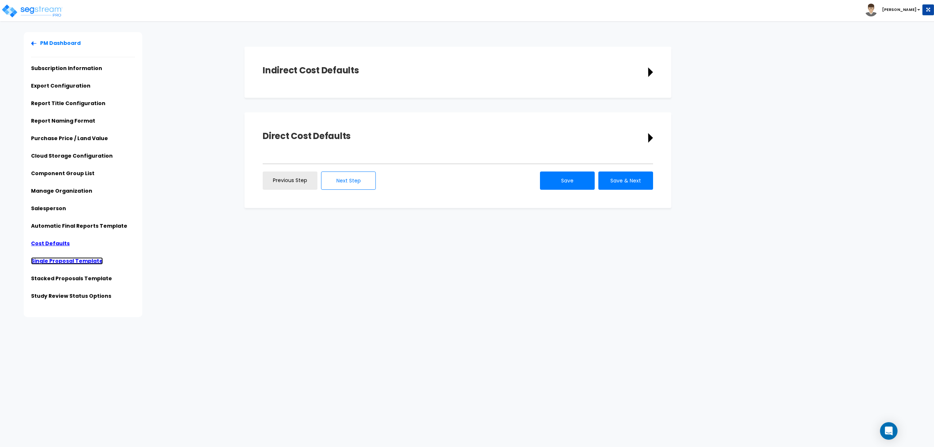
click at [64, 262] on link "Single Proposal Template" at bounding box center [67, 260] width 72 height 7
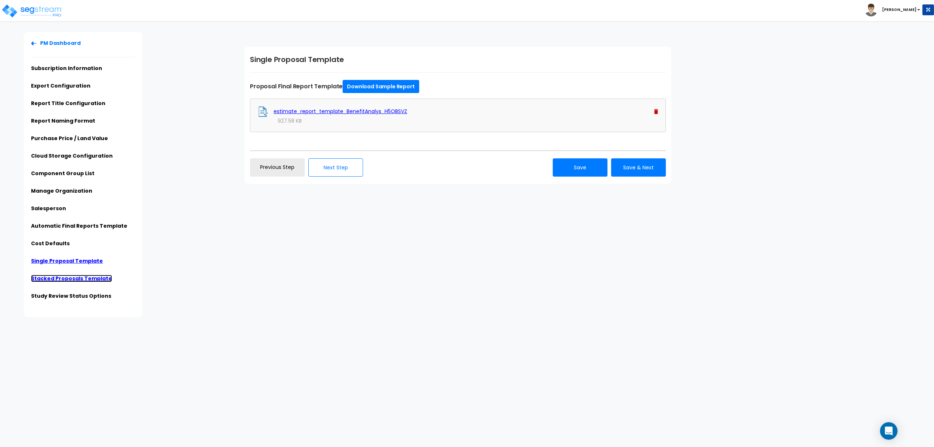
click at [70, 279] on link "Stacked Proposals Template" at bounding box center [71, 278] width 81 height 7
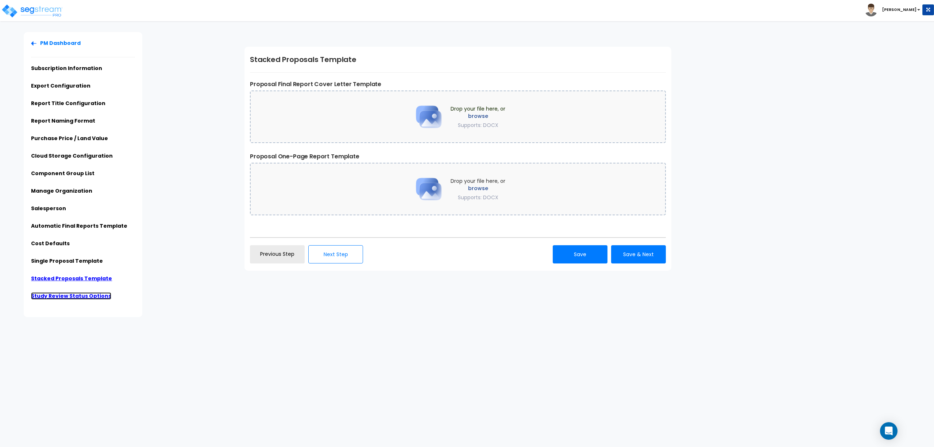
click at [86, 298] on link "Study Review Status Options" at bounding box center [71, 295] width 80 height 7
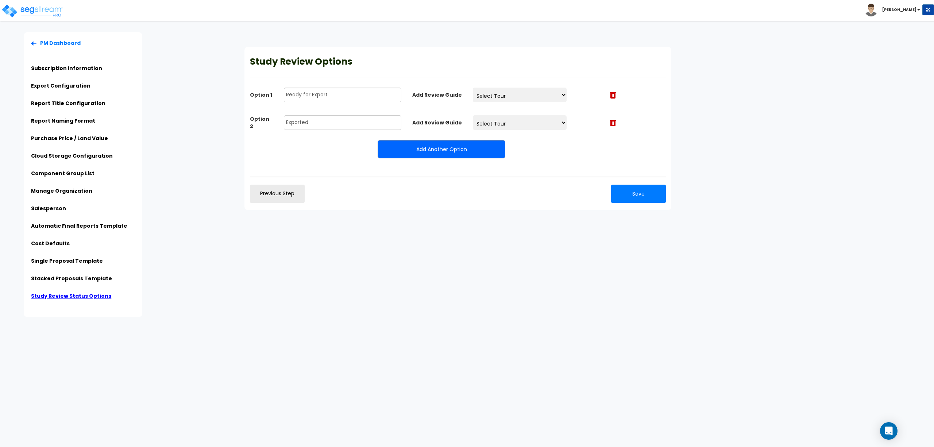
click at [202, 298] on div "PM Dashboard Subscription Information Export Configuration Report Title Configu…" at bounding box center [123, 174] width 232 height 285
click at [74, 68] on link "Subscription Information" at bounding box center [66, 68] width 71 height 7
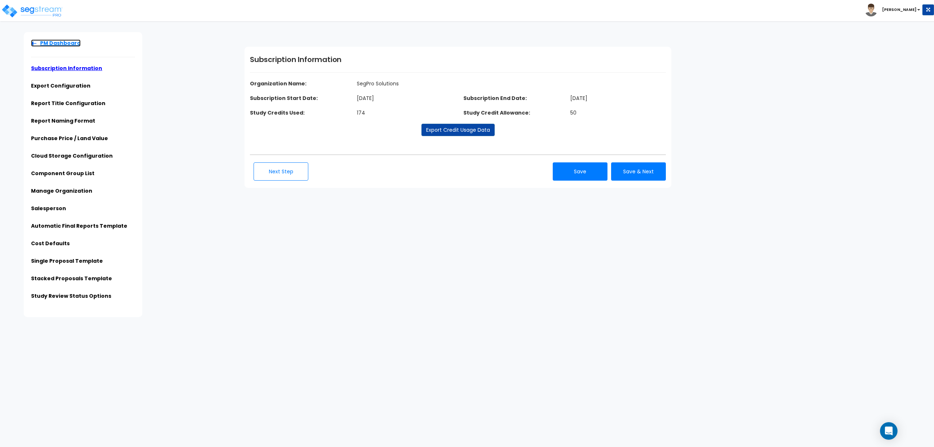
click at [56, 41] on link "PM Dashboard" at bounding box center [56, 42] width 50 height 7
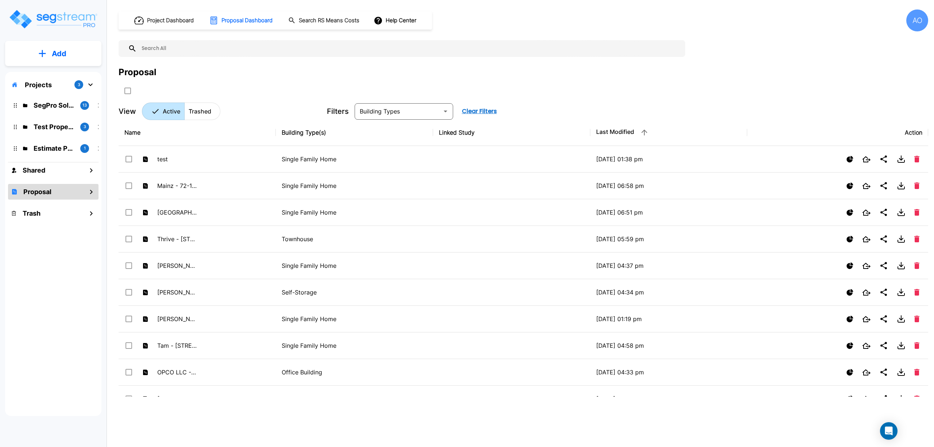
click at [226, 78] on div "Proposal" at bounding box center [523, 72] width 809 height 13
click at [229, 81] on div "Proposal" at bounding box center [523, 81] width 809 height 31
drag, startPoint x: 275, startPoint y: 134, endPoint x: 297, endPoint y: 138, distance: 22.5
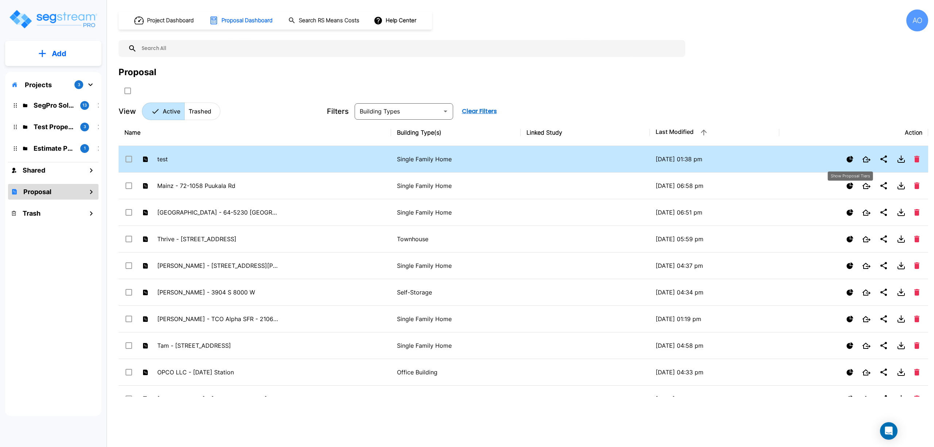
click at [848, 159] on icon "Show Proposal Tiers" at bounding box center [849, 159] width 7 height 7
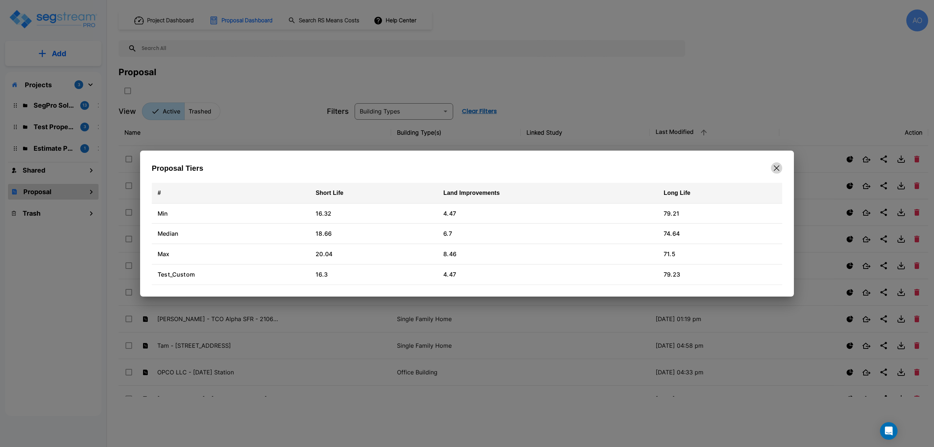
click at [774, 169] on icon "button" at bounding box center [776, 168] width 5 height 6
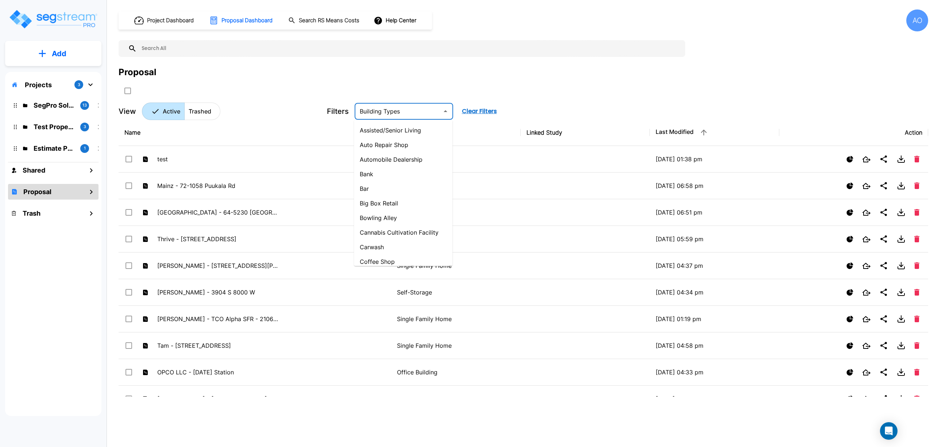
click at [411, 110] on input "text" at bounding box center [398, 111] width 82 height 10
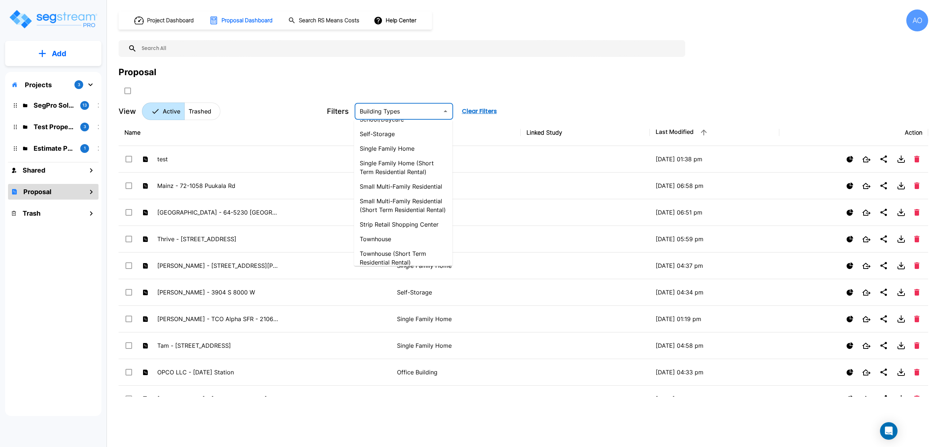
scroll to position [677, 0]
click at [292, 95] on div "Project Dashboard Proposal Dashboard Search RS Means Costs Help Center AO Propo…" at bounding box center [523, 64] width 809 height 111
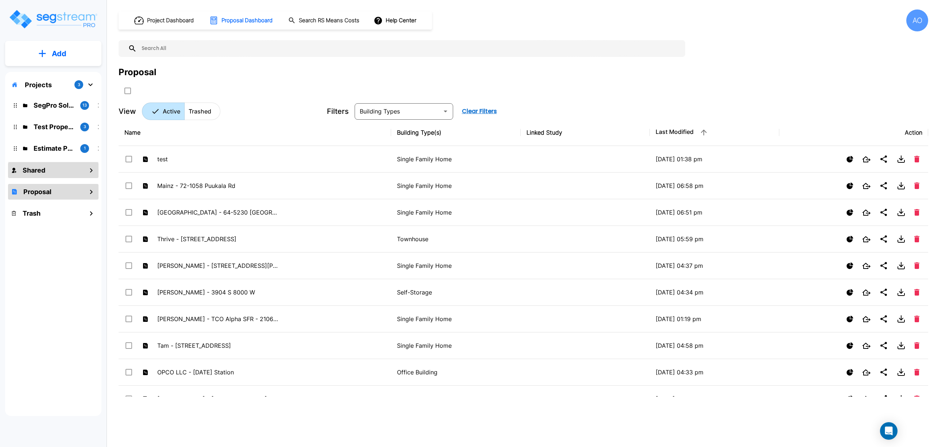
click at [87, 167] on icon "mailbox folders" at bounding box center [91, 170] width 9 height 9
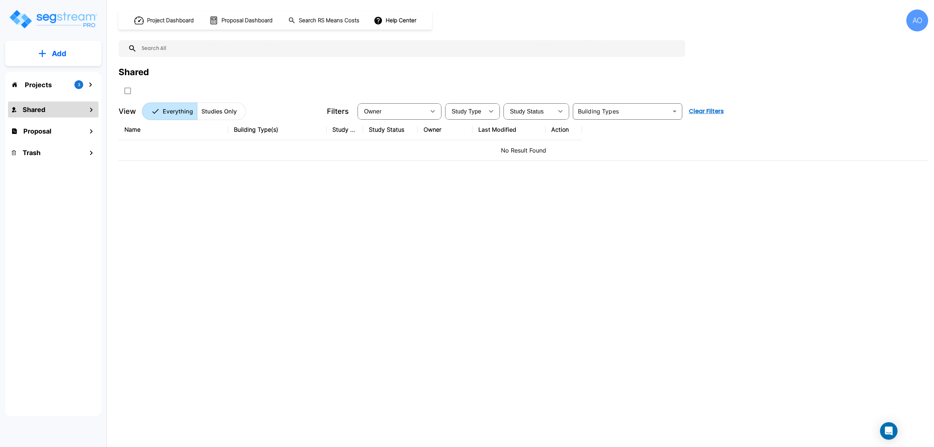
click at [50, 80] on div "Projects 3" at bounding box center [53, 85] width 90 height 14
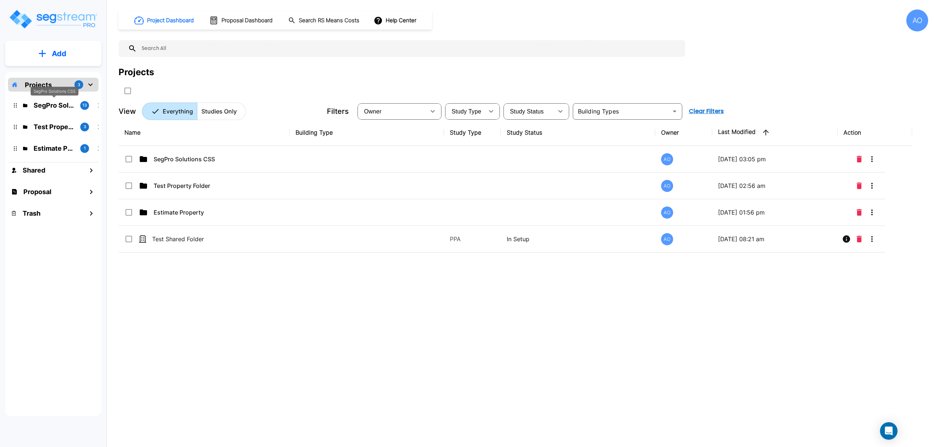
click at [51, 104] on p "SegPro Solutions CSS" at bounding box center [54, 105] width 41 height 10
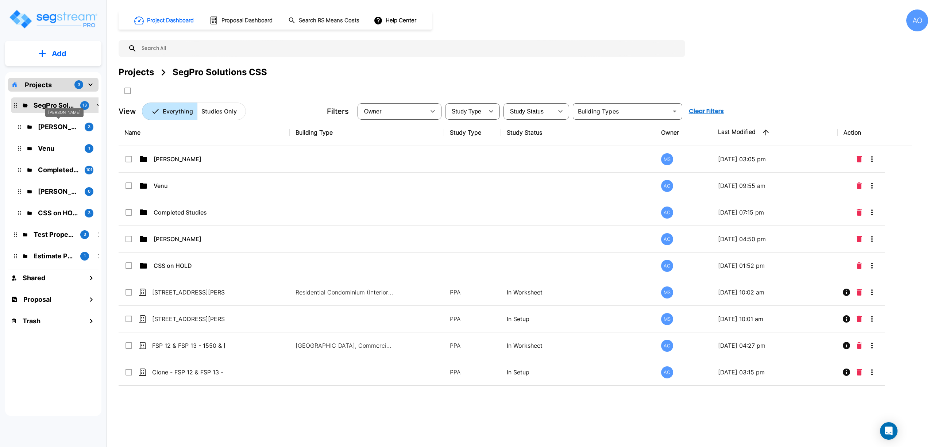
click at [56, 126] on p "[PERSON_NAME]" at bounding box center [58, 127] width 41 height 10
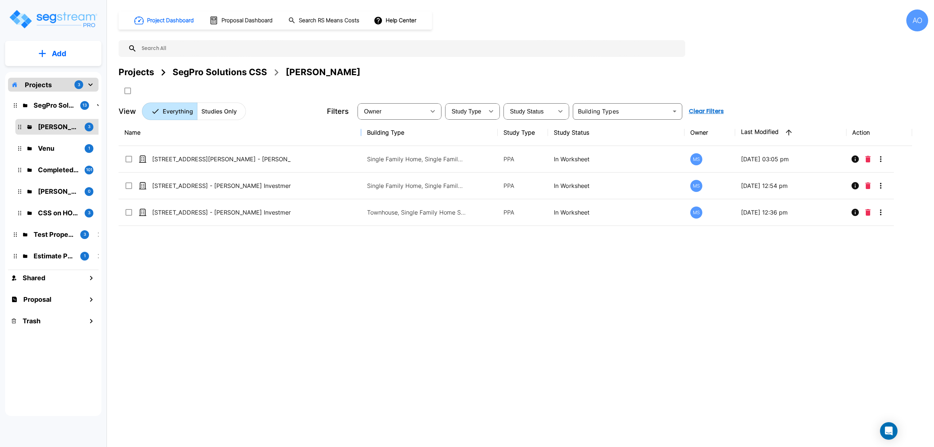
drag, startPoint x: 287, startPoint y: 135, endPoint x: 353, endPoint y: 139, distance: 65.8
drag, startPoint x: 356, startPoint y: 301, endPoint x: 280, endPoint y: 152, distance: 166.6
click at [356, 301] on div "Name Building Type Study Type Study Status Owner Last Modified Action 1850 East…" at bounding box center [515, 257] width 793 height 277
click at [219, 77] on div "SegPro Solutions CSS" at bounding box center [220, 72] width 94 height 13
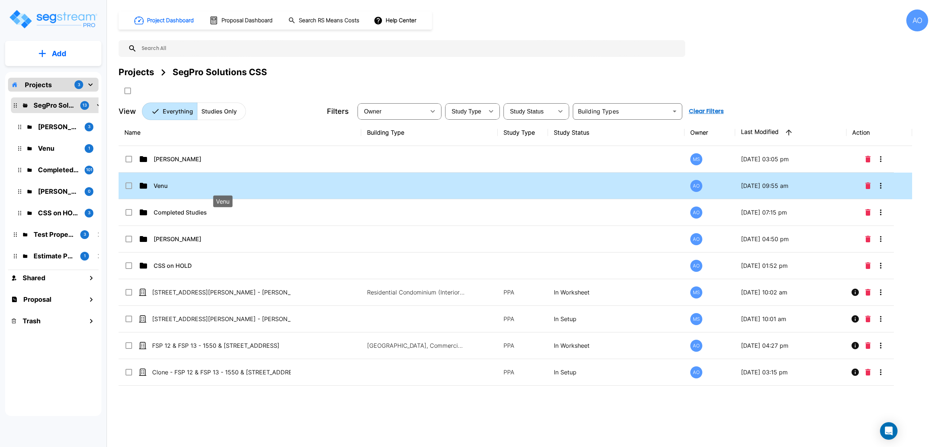
click at [166, 190] on p "Venu" at bounding box center [223, 185] width 139 height 9
checkbox input "true"
click at [166, 190] on p "Venu" at bounding box center [223, 185] width 139 height 9
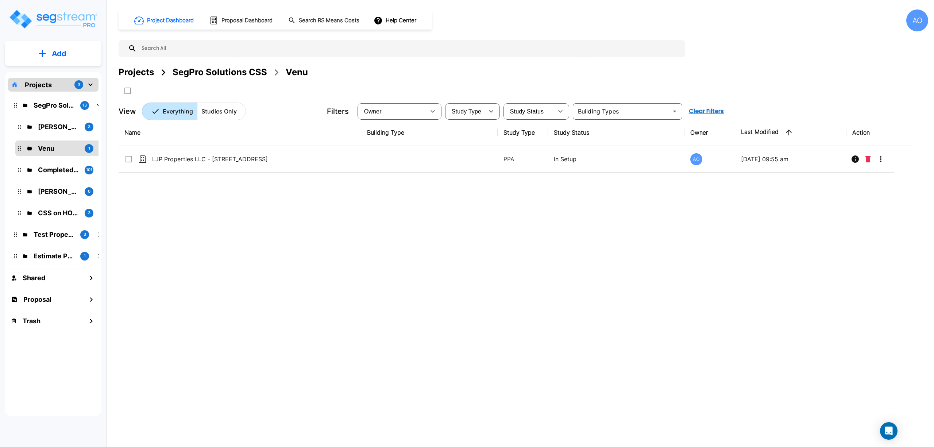
click at [198, 216] on div "Name Building Type Study Type Study Status Owner Last Modified Action LJP Prope…" at bounding box center [515, 257] width 793 height 277
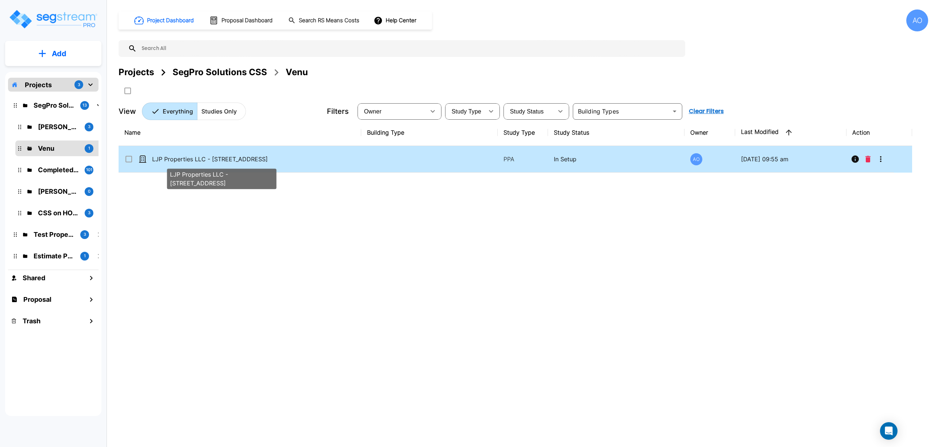
click at [204, 157] on p "LJP Properties LLC - [STREET_ADDRESS]" at bounding box center [221, 159] width 139 height 9
checkbox input "false"
click at [204, 157] on p "LJP Properties LLC - [STREET_ADDRESS]" at bounding box center [221, 159] width 139 height 9
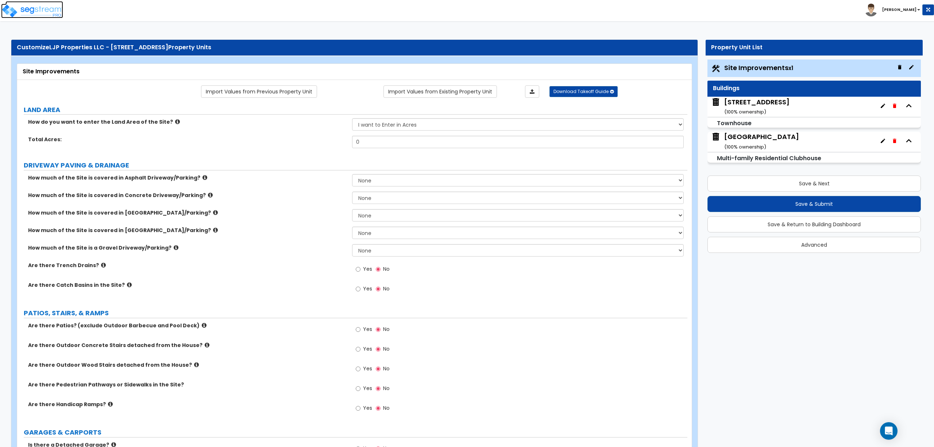
click at [56, 12] on img at bounding box center [32, 11] width 62 height 15
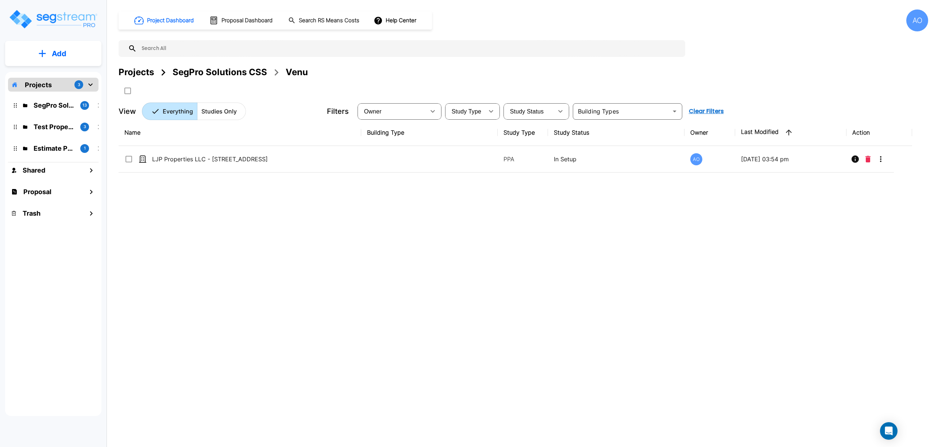
click at [225, 71] on div "SegPro Solutions CSS" at bounding box center [220, 72] width 94 height 13
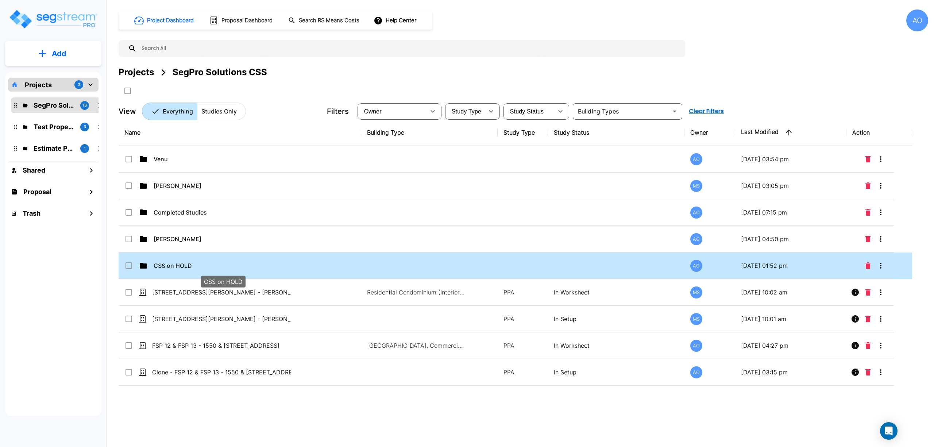
click at [187, 268] on p "CSS on HOLD" at bounding box center [223, 265] width 139 height 9
checkbox input "true"
click at [187, 268] on p "CSS on HOLD" at bounding box center [223, 265] width 139 height 9
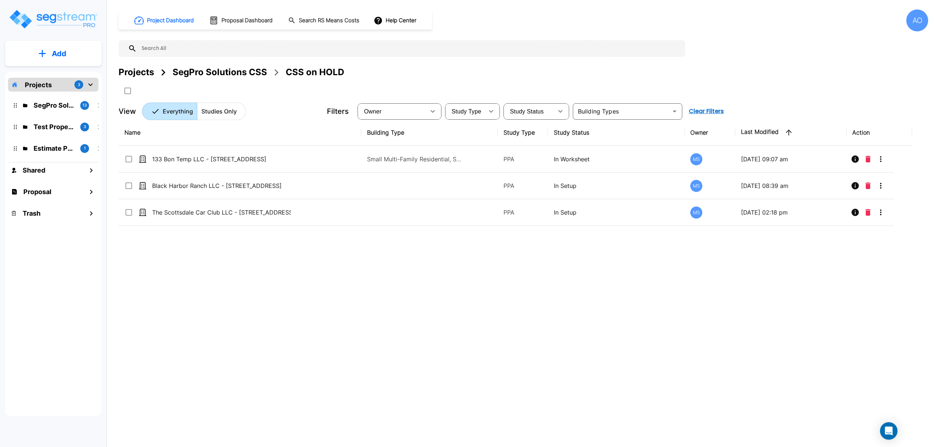
drag, startPoint x: 187, startPoint y: 268, endPoint x: 190, endPoint y: 272, distance: 5.0
click at [190, 272] on div "Name Building Type Study Type Study Status Owner Last Modified Action 133 Bon T…" at bounding box center [515, 257] width 793 height 277
click at [192, 271] on div "Name Building Type Study Type Study Status Owner Last Modified Action 133 Bon T…" at bounding box center [515, 257] width 793 height 277
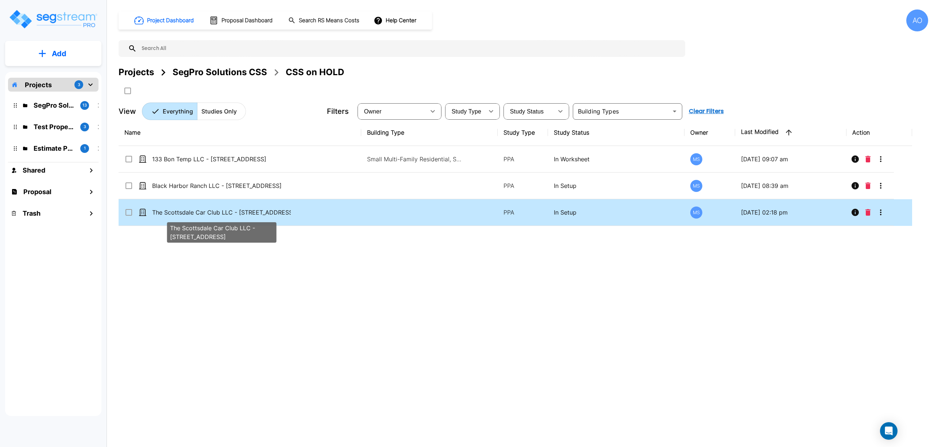
click at [221, 213] on p "The Scottsdale Car Club LLC - [STREET_ADDRESS]" at bounding box center [221, 212] width 139 height 9
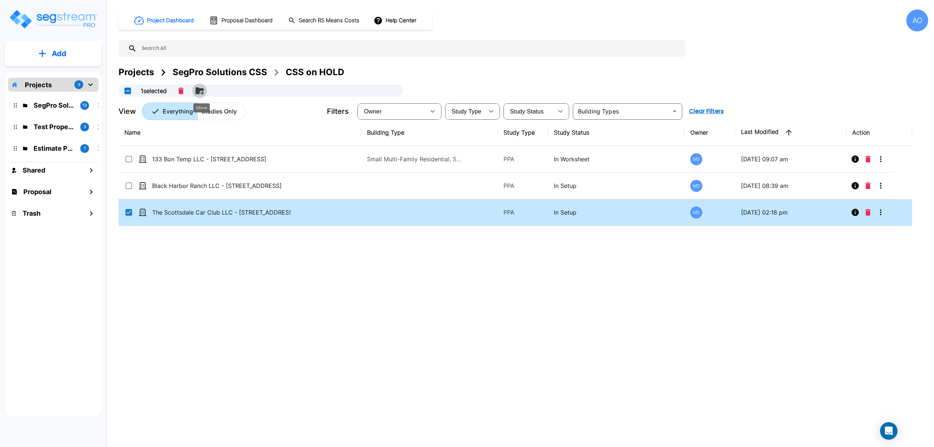
click at [200, 87] on icon "Move" at bounding box center [199, 90] width 9 height 9
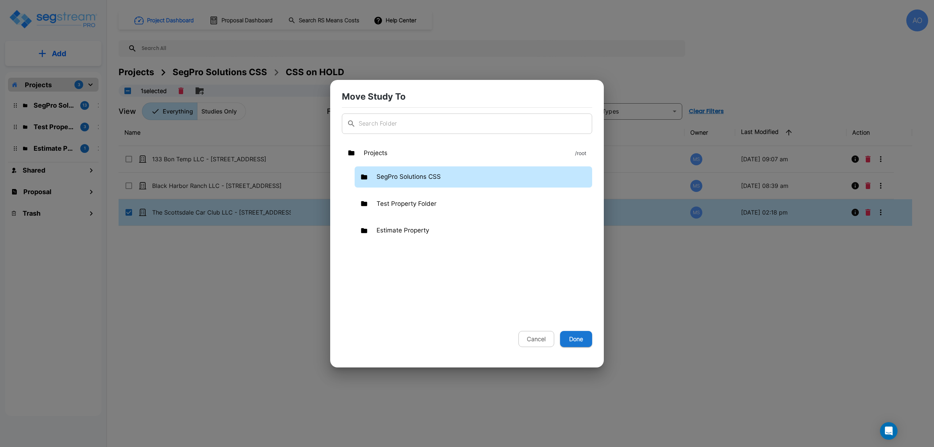
click at [394, 170] on div "SegPro Solutions CSS" at bounding box center [473, 176] width 237 height 21
click at [575, 343] on button "Done" at bounding box center [576, 339] width 32 height 16
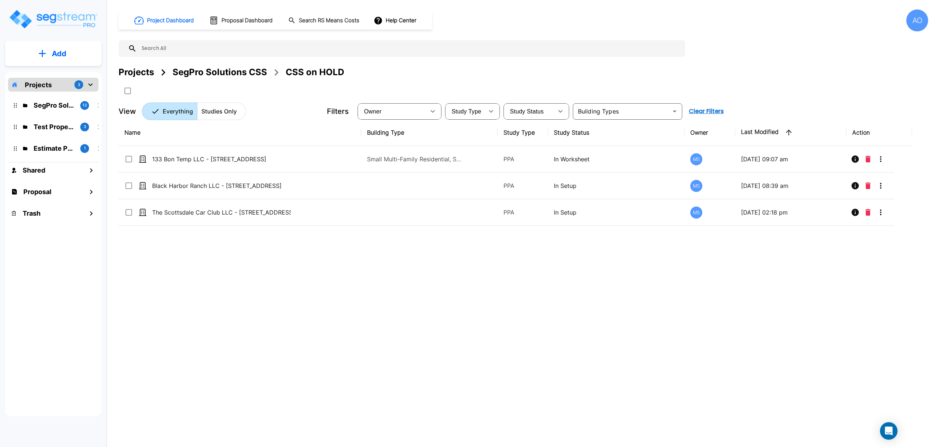
checkbox input "false"
click at [216, 63] on div "Project Dashboard Proposal Dashboard Search RS Means Costs Help Center AO Proje…" at bounding box center [523, 64] width 809 height 111
click at [217, 71] on div "SegPro Solutions CSS" at bounding box center [220, 72] width 94 height 13
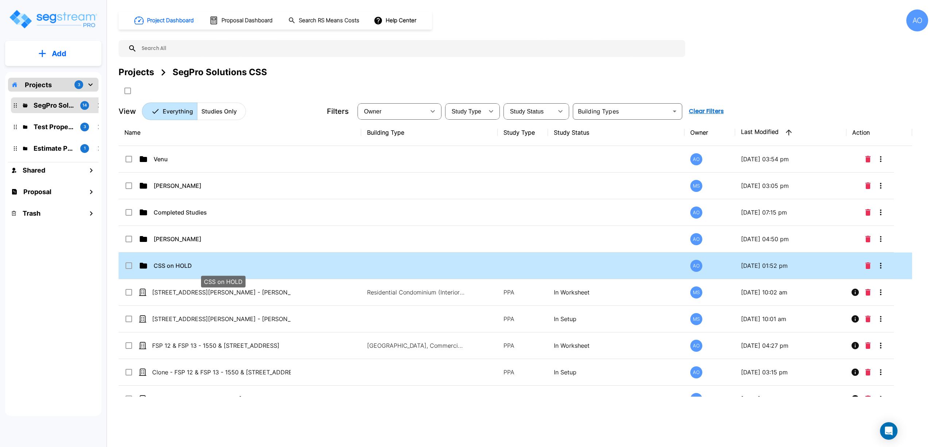
click at [180, 264] on p "CSS on HOLD" at bounding box center [223, 265] width 139 height 9
checkbox input "true"
click at [180, 264] on p "CSS on HOLD" at bounding box center [223, 265] width 139 height 9
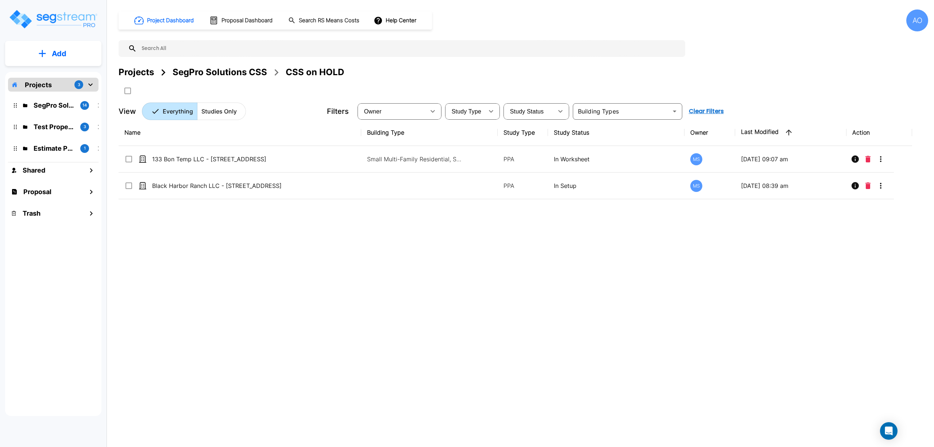
click at [245, 268] on div "Name Building Type Study Type Study Status Owner Last Modified Action 133 Bon T…" at bounding box center [515, 257] width 793 height 277
click at [244, 70] on div "SegPro Solutions CSS" at bounding box center [220, 72] width 94 height 13
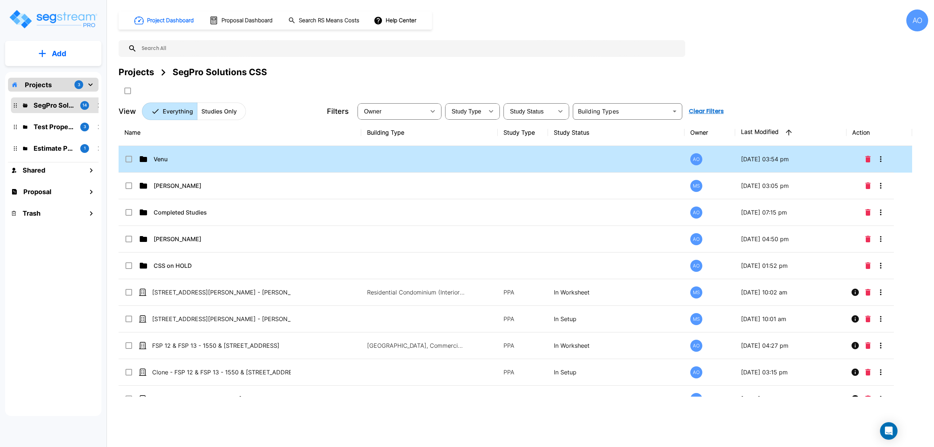
click at [174, 162] on p "Venu" at bounding box center [223, 159] width 139 height 9
checkbox input "true"
click at [174, 162] on p "Venu" at bounding box center [223, 159] width 139 height 9
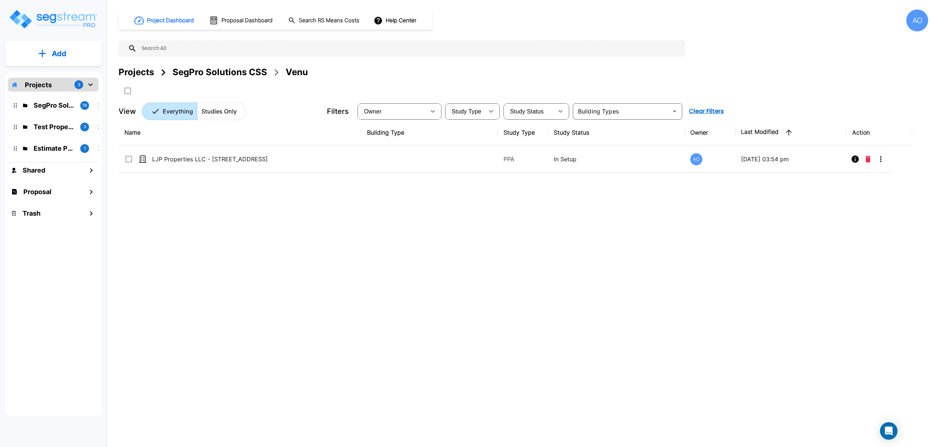
click at [218, 69] on div "SegPro Solutions CSS" at bounding box center [220, 72] width 94 height 13
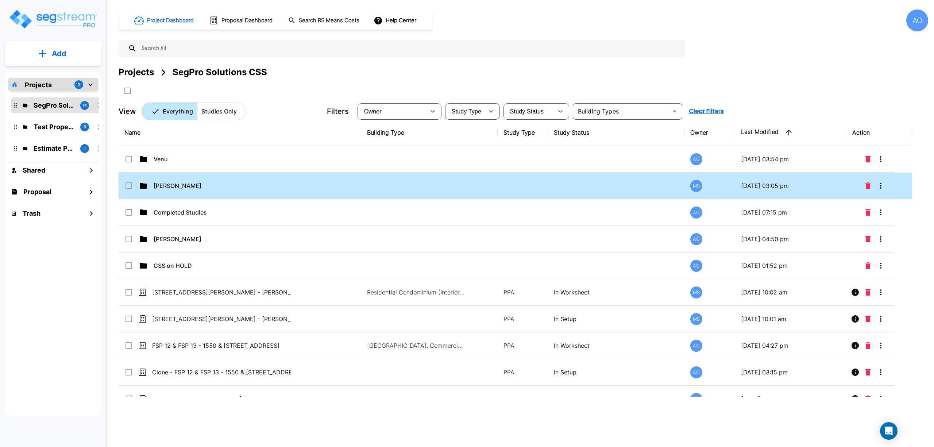
click at [174, 192] on td "[PERSON_NAME]" at bounding box center [240, 186] width 243 height 27
checkbox input "true"
click at [174, 192] on td "[PERSON_NAME]" at bounding box center [240, 186] width 243 height 27
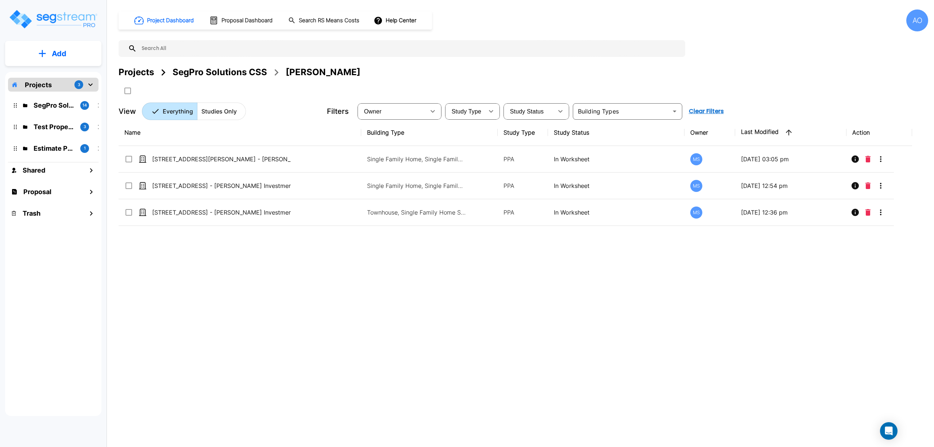
click at [215, 74] on div "SegPro Solutions CSS" at bounding box center [220, 72] width 94 height 13
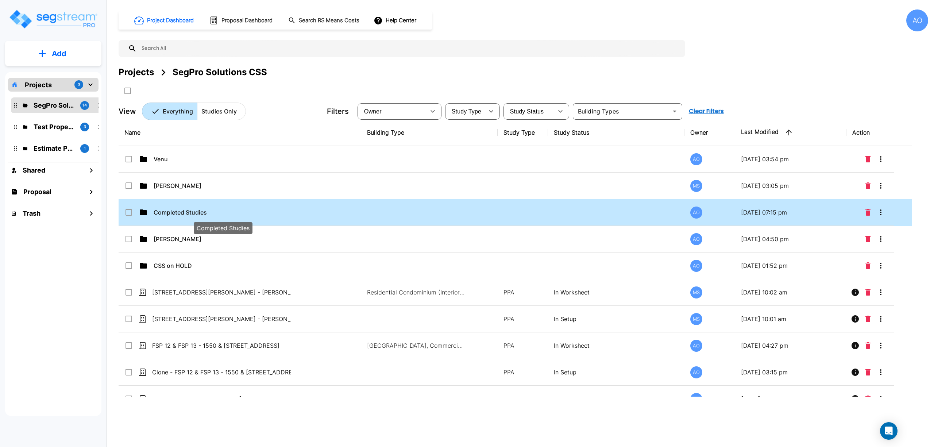
click at [180, 214] on p "Completed Studies" at bounding box center [223, 212] width 139 height 9
checkbox input "true"
click at [180, 214] on p "Completed Studies" at bounding box center [223, 212] width 139 height 9
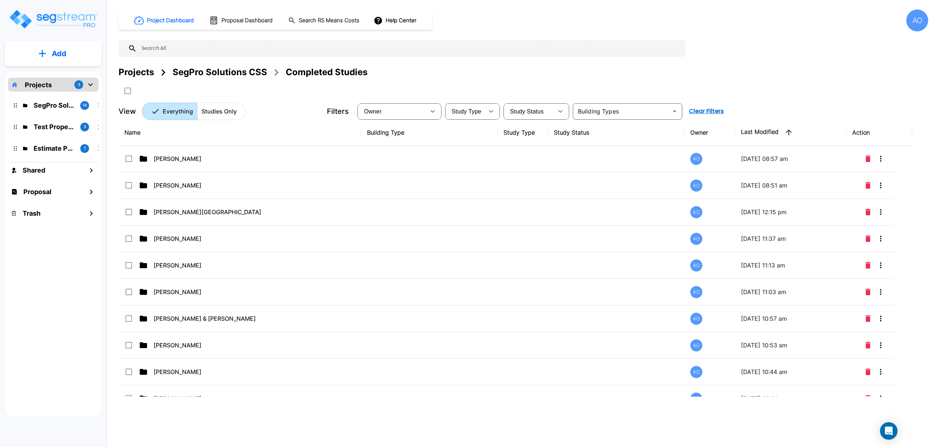
scroll to position [397, 0]
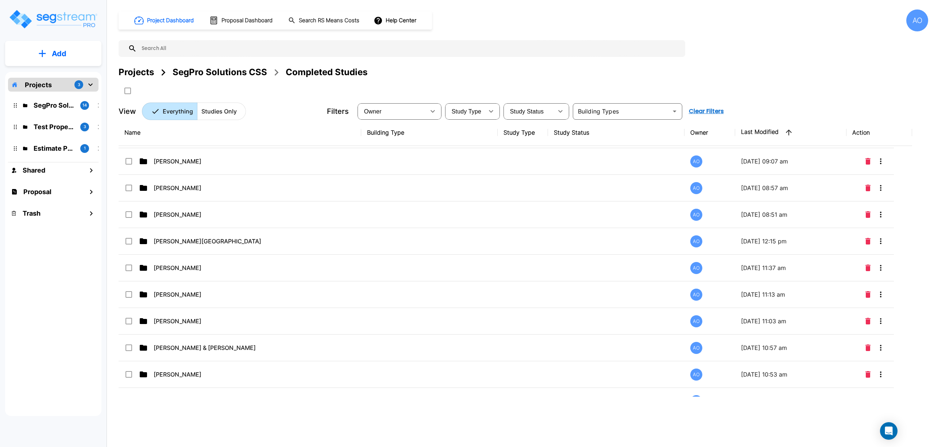
click at [212, 72] on div "SegPro Solutions CSS" at bounding box center [220, 72] width 94 height 13
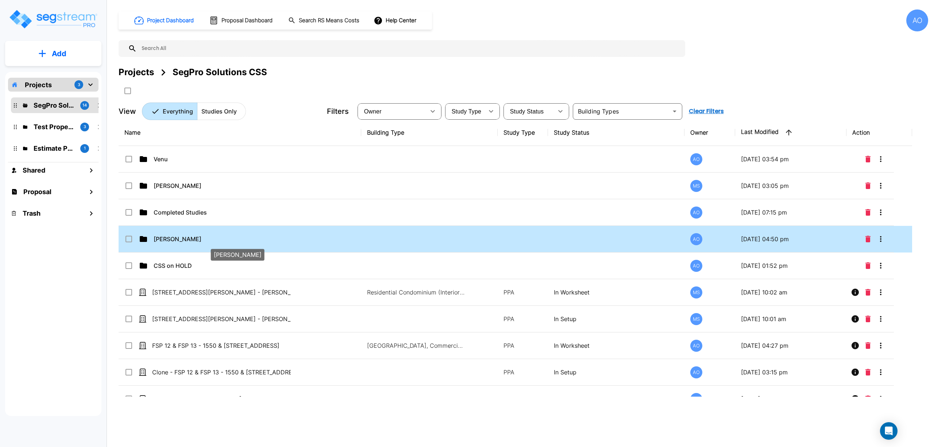
click at [166, 241] on p "[PERSON_NAME]" at bounding box center [223, 239] width 139 height 9
checkbox input "true"
click at [166, 241] on p "[PERSON_NAME]" at bounding box center [223, 239] width 139 height 9
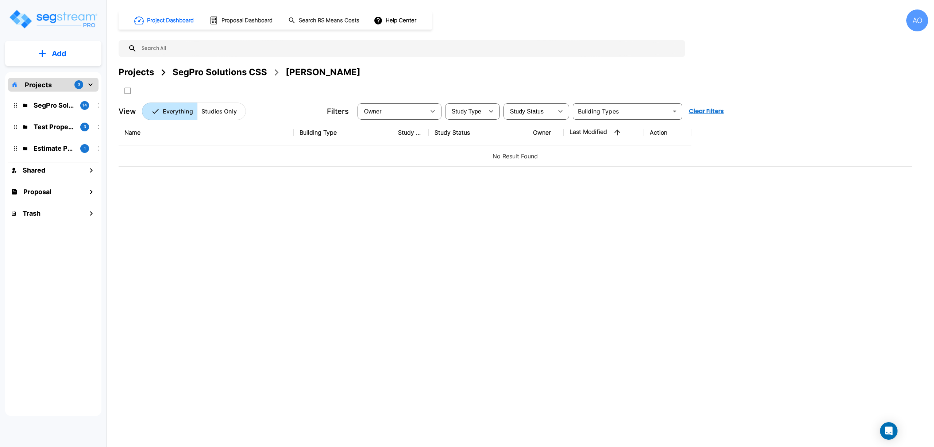
click at [208, 66] on div "SegPro Solutions CSS" at bounding box center [220, 72] width 94 height 13
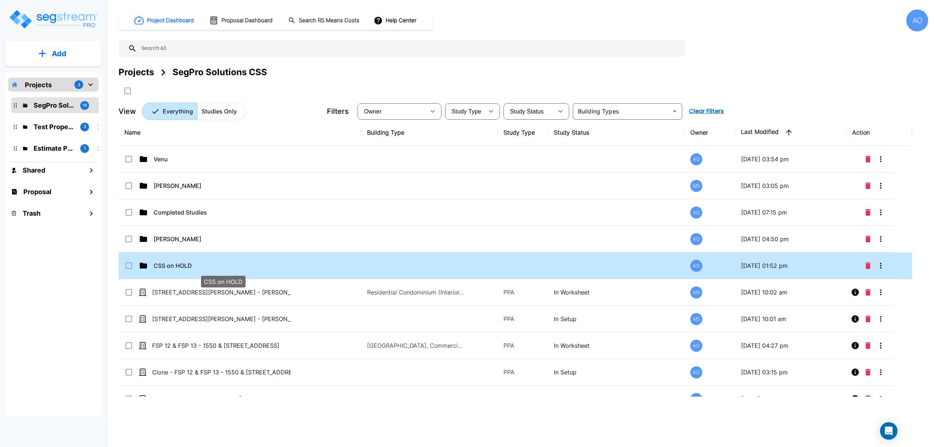
click at [167, 270] on p "CSS on HOLD" at bounding box center [223, 265] width 139 height 9
checkbox input "true"
click at [167, 270] on p "CSS on HOLD" at bounding box center [223, 265] width 139 height 9
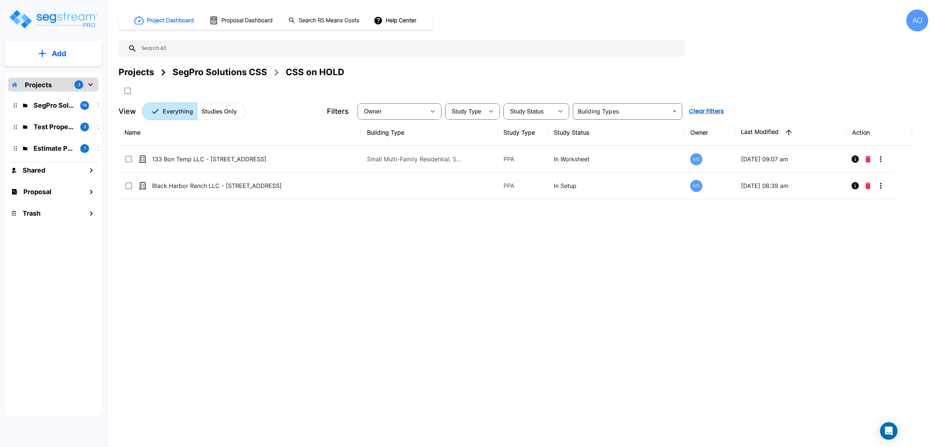
click at [177, 268] on div "Name Building Type Study Type Study Status Owner Last Modified Action 133 Bon T…" at bounding box center [515, 257] width 793 height 277
click at [208, 68] on div "SegPro Solutions CSS" at bounding box center [220, 72] width 94 height 13
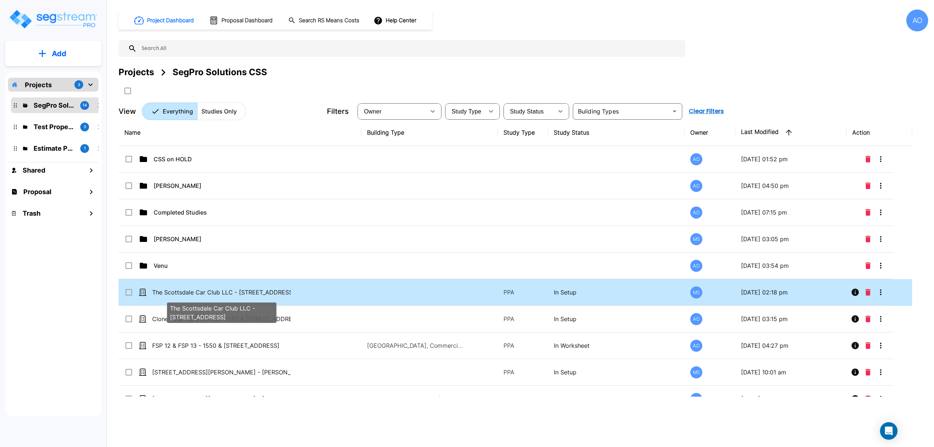
click at [232, 295] on p "The Scottsdale Car Club LLC - [STREET_ADDRESS]" at bounding box center [221, 292] width 139 height 9
checkbox input "true"
click at [232, 295] on p "The Scottsdale Car Club LLC - [STREET_ADDRESS]" at bounding box center [221, 292] width 139 height 9
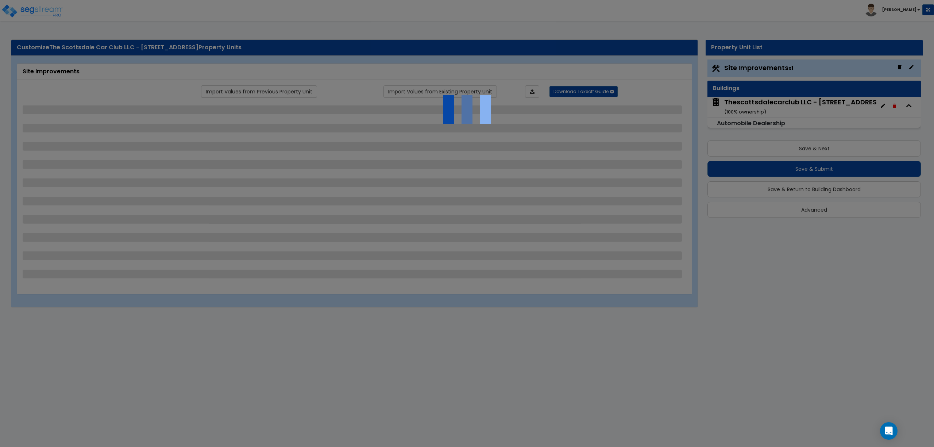
select select "2"
select select "1"
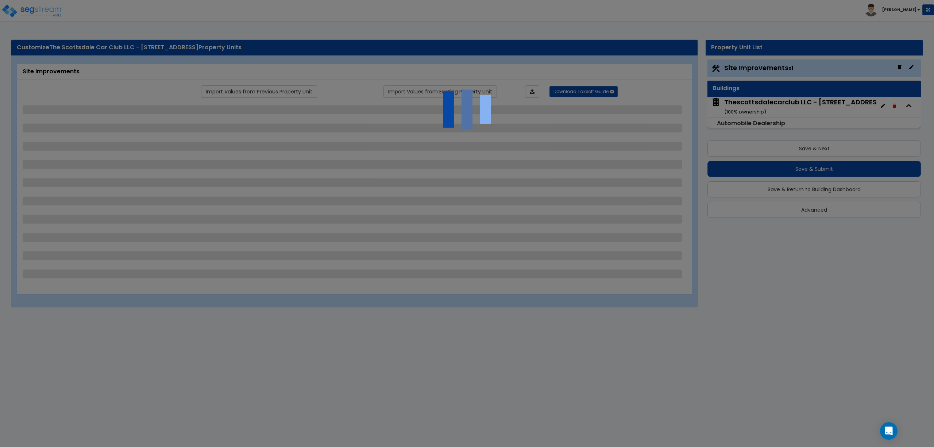
select select "1"
select select "2"
select select "4"
select select "2"
select select "1"
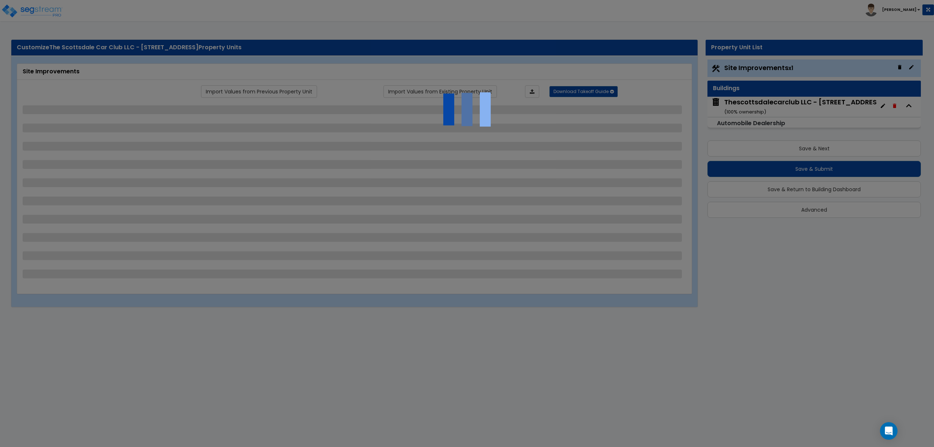
select select "1"
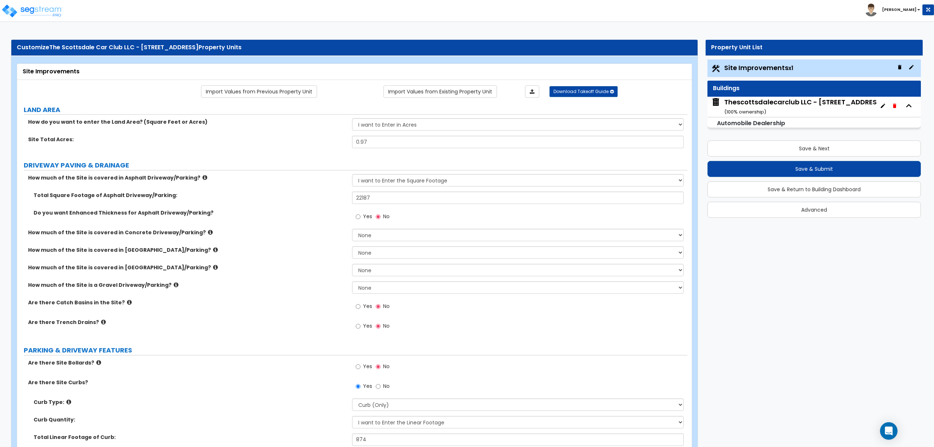
click at [884, 105] on icon "button" at bounding box center [883, 106] width 4 height 4
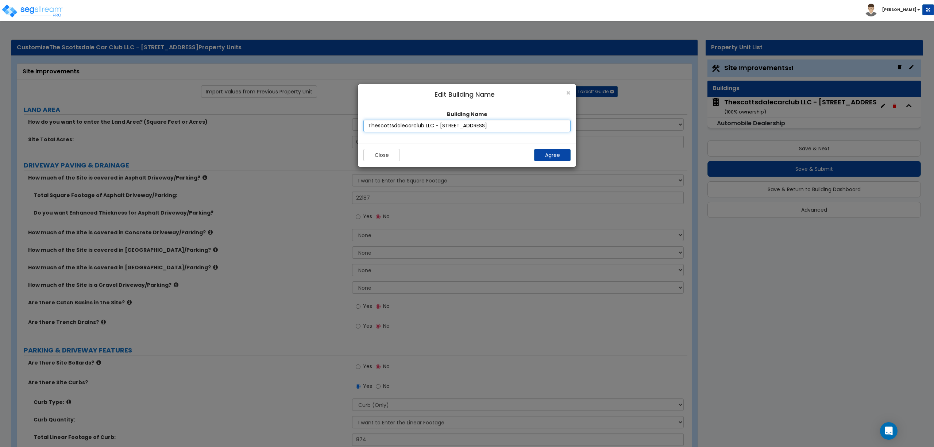
click at [428, 125] on input "Thescottsdalecarclub LLC - 14982 N 83rd" at bounding box center [466, 126] width 207 height 12
drag, startPoint x: 438, startPoint y: 126, endPoint x: 349, endPoint y: 130, distance: 89.1
click at [349, 130] on div "× Edit Building Name Building Name Thescottsdalecarclub LLC - 14982 N 83rd Clos…" at bounding box center [467, 260] width 934 height 374
click at [366, 128] on input "14982 North 83rd" at bounding box center [466, 126] width 207 height 12
click at [417, 127] on input "14982 North 83rd" at bounding box center [466, 126] width 207 height 12
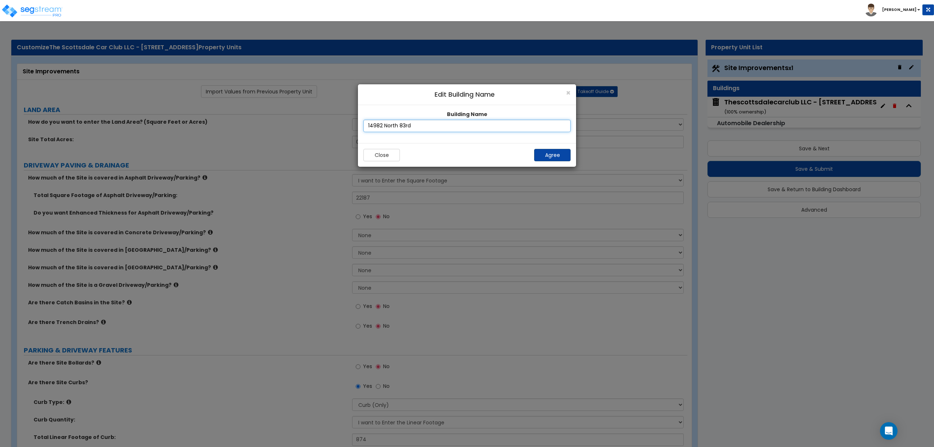
type input "14982 North 83rd"
click at [556, 152] on button "Agree" at bounding box center [552, 155] width 36 height 12
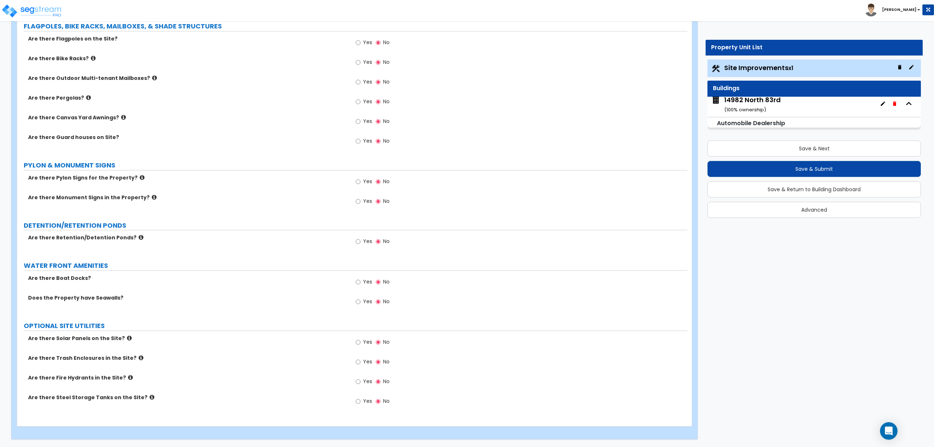
scroll to position [3, 0]
click at [746, 104] on div "14982 North 83rd ( 100 % ownership)" at bounding box center [752, 103] width 57 height 19
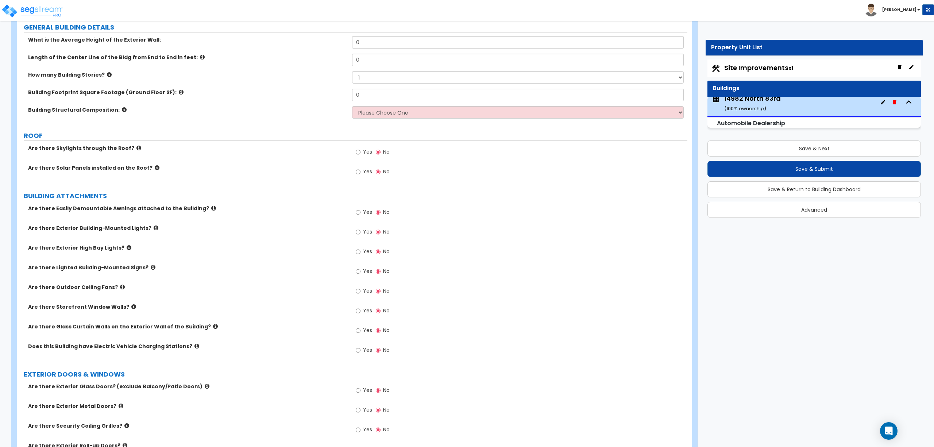
scroll to position [0, 0]
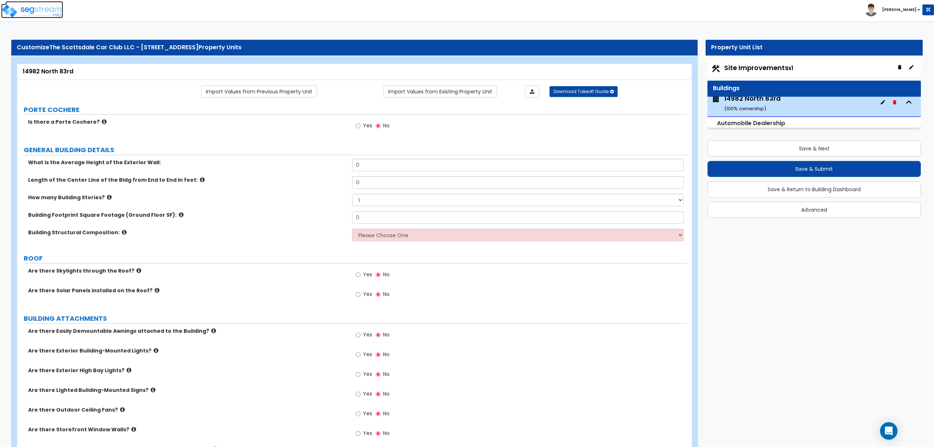
click at [56, 16] on img at bounding box center [32, 11] width 62 height 15
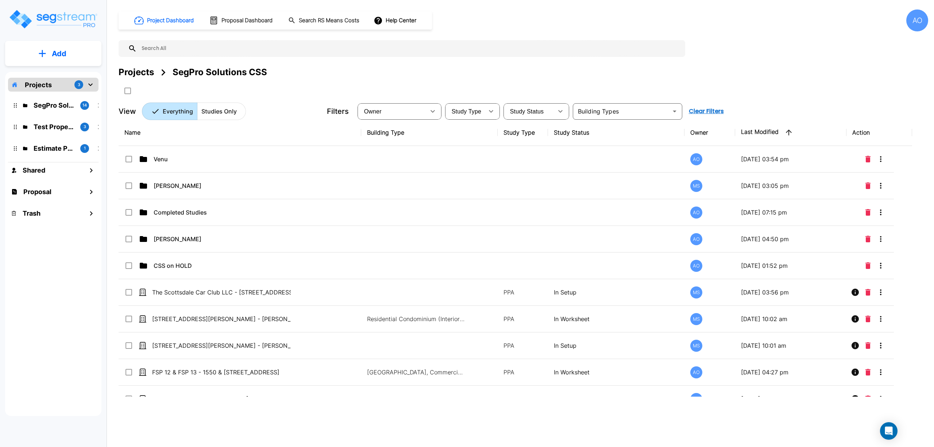
click at [242, 409] on div "Project Dashboard Proposal Dashboard Search RS Means Costs Help Center AO Proje…" at bounding box center [523, 223] width 821 height 447
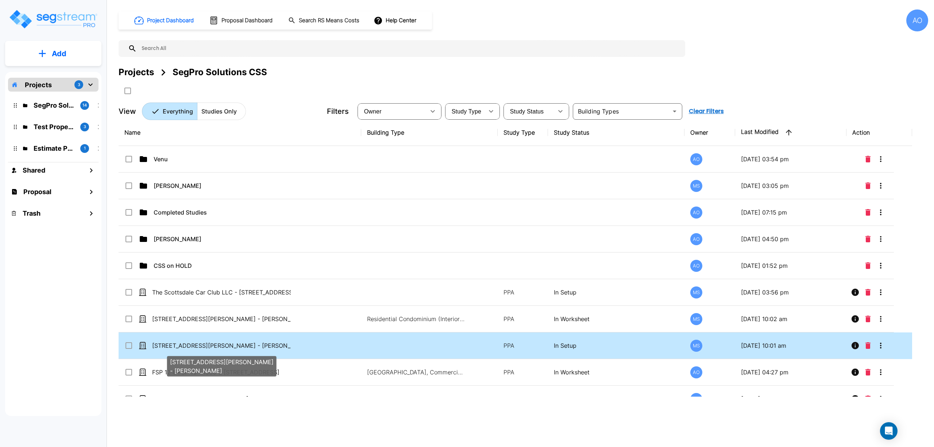
click at [210, 347] on p "2275 Srorm Meadows Dr, Unit 45 - Michael Parker_clone" at bounding box center [221, 345] width 139 height 9
checkbox input "true"
click at [210, 347] on p "2275 Srorm Meadows Dr, Unit 45 - Michael Parker_clone" at bounding box center [221, 345] width 139 height 9
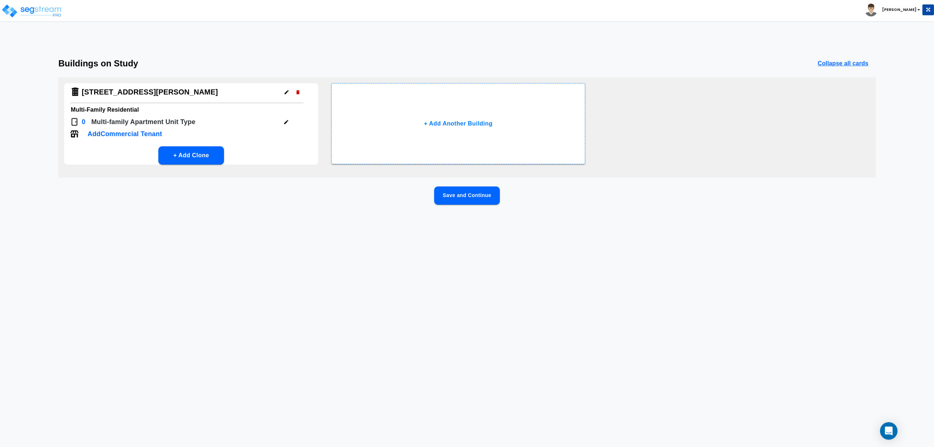
click at [286, 94] on icon "button" at bounding box center [286, 91] width 5 height 5
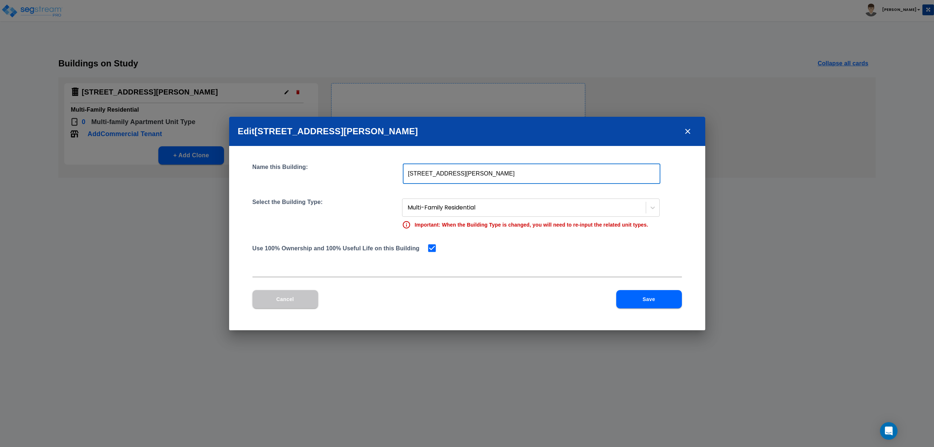
click at [428, 173] on input "[STREET_ADDRESS][PERSON_NAME]" at bounding box center [532, 173] width 258 height 20
type input "[STREET_ADDRESS][PERSON_NAME]"
click at [521, 277] on div at bounding box center [466, 276] width 429 height 1
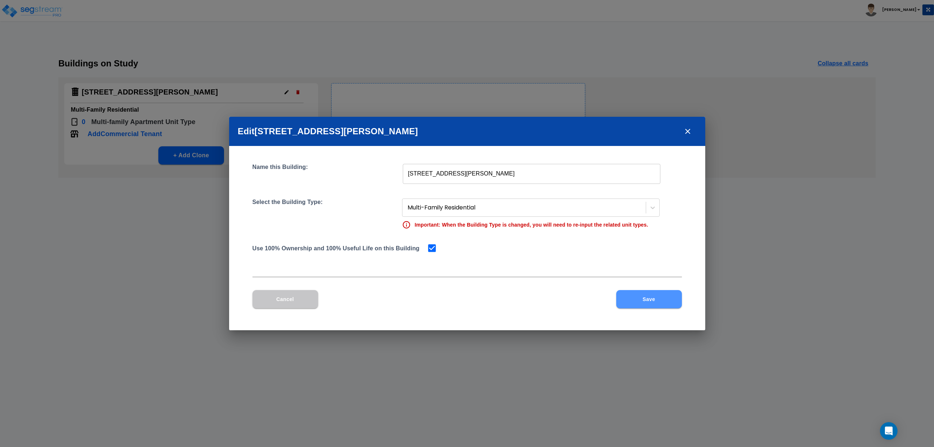
click at [633, 297] on button "Save" at bounding box center [649, 299] width 66 height 18
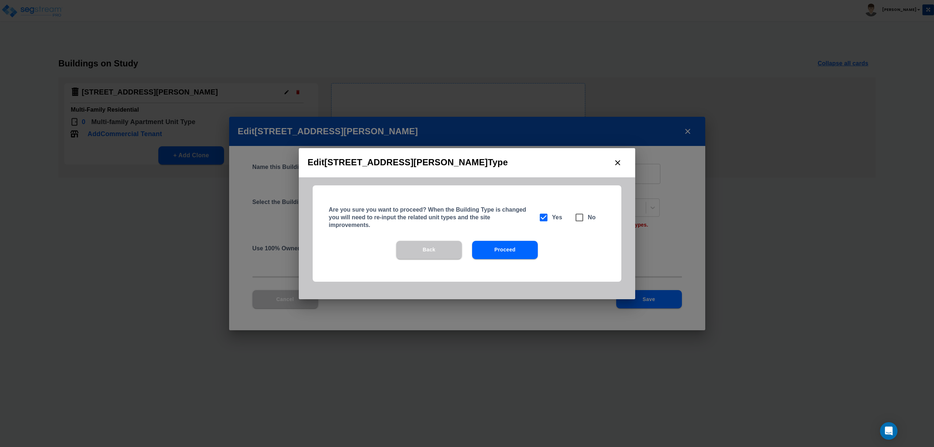
click at [495, 252] on button "Proceed" at bounding box center [505, 250] width 66 height 18
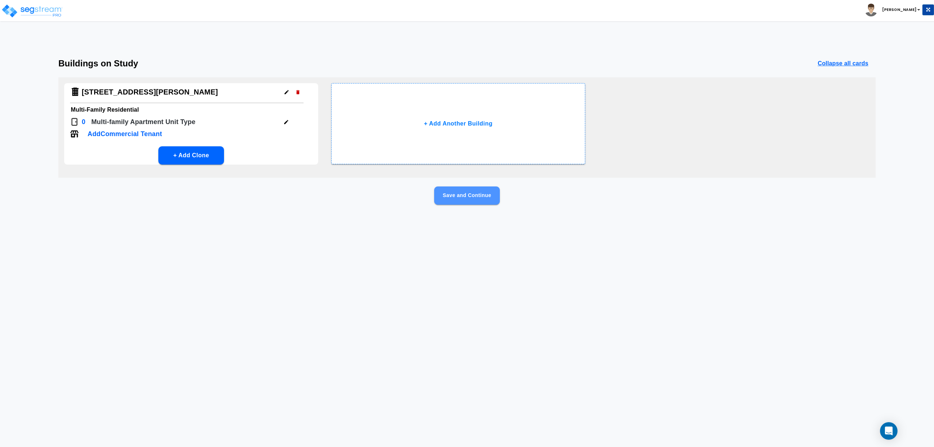
click at [469, 192] on button "Save and Continue" at bounding box center [467, 195] width 66 height 18
